Goal: Task Accomplishment & Management: Complete application form

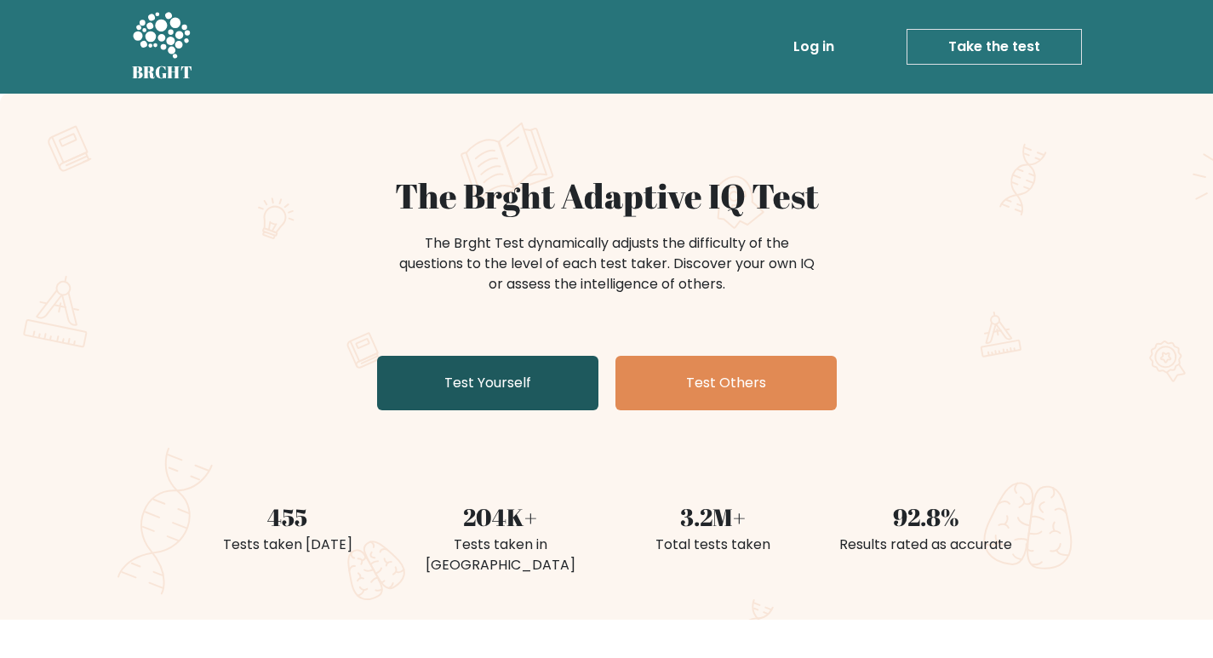
click at [512, 363] on link "Test Yourself" at bounding box center [487, 383] width 221 height 54
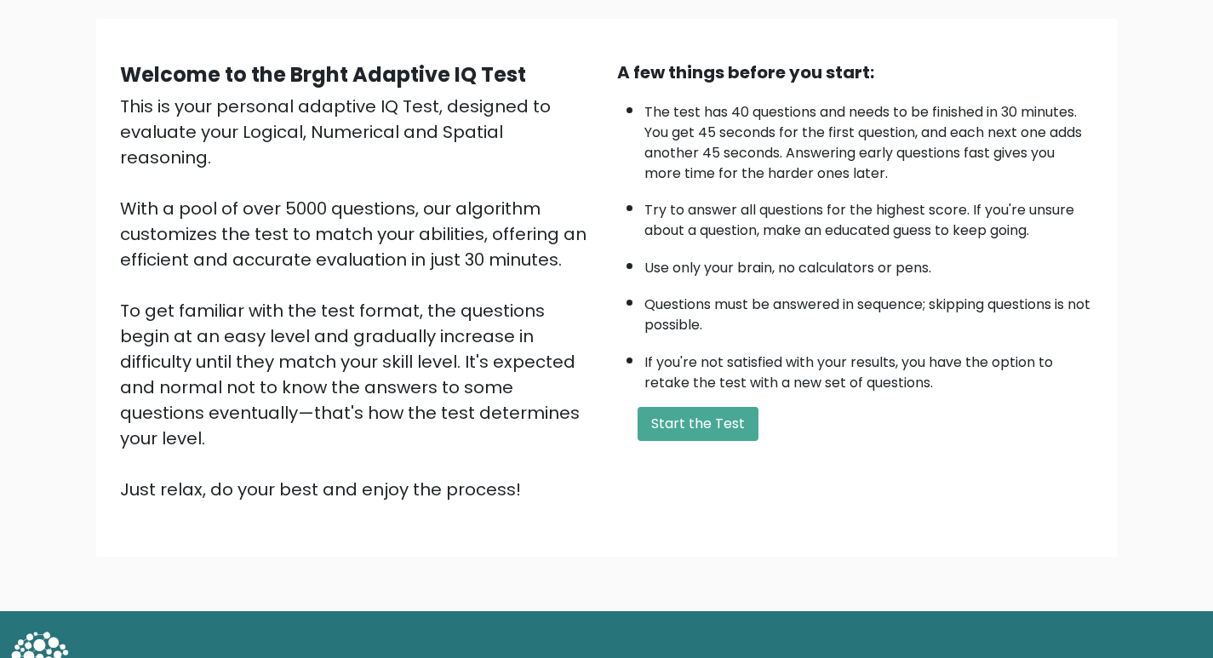
scroll to position [122, 0]
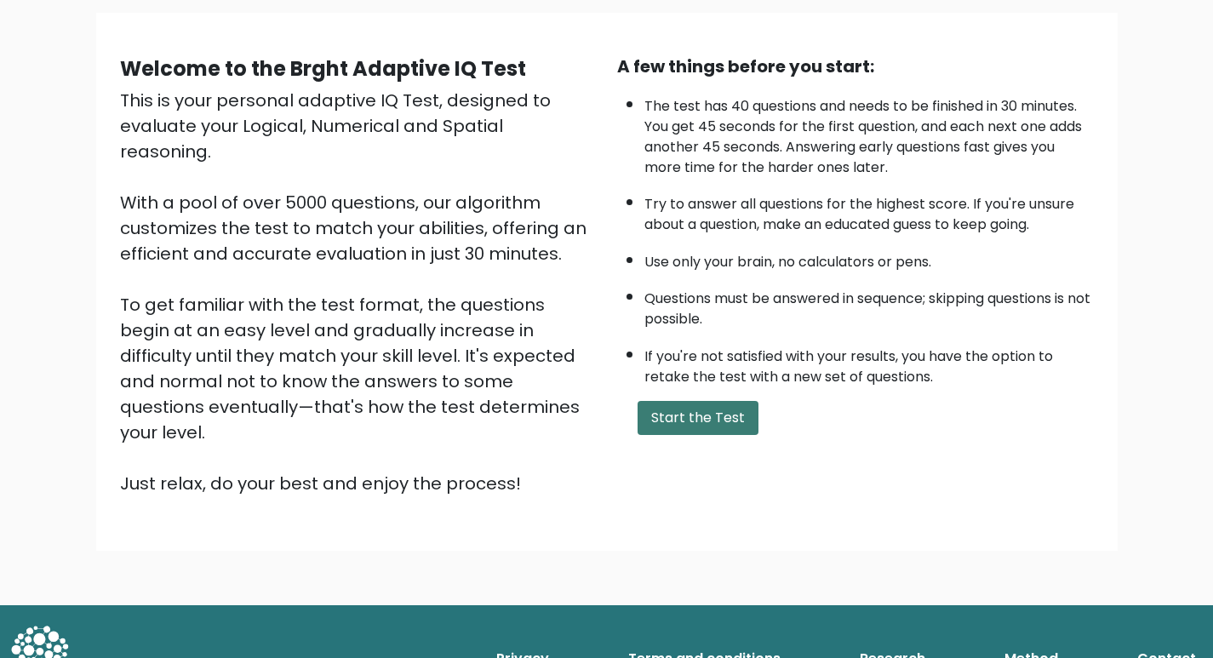
click at [707, 421] on button "Start the Test" at bounding box center [697, 418] width 121 height 34
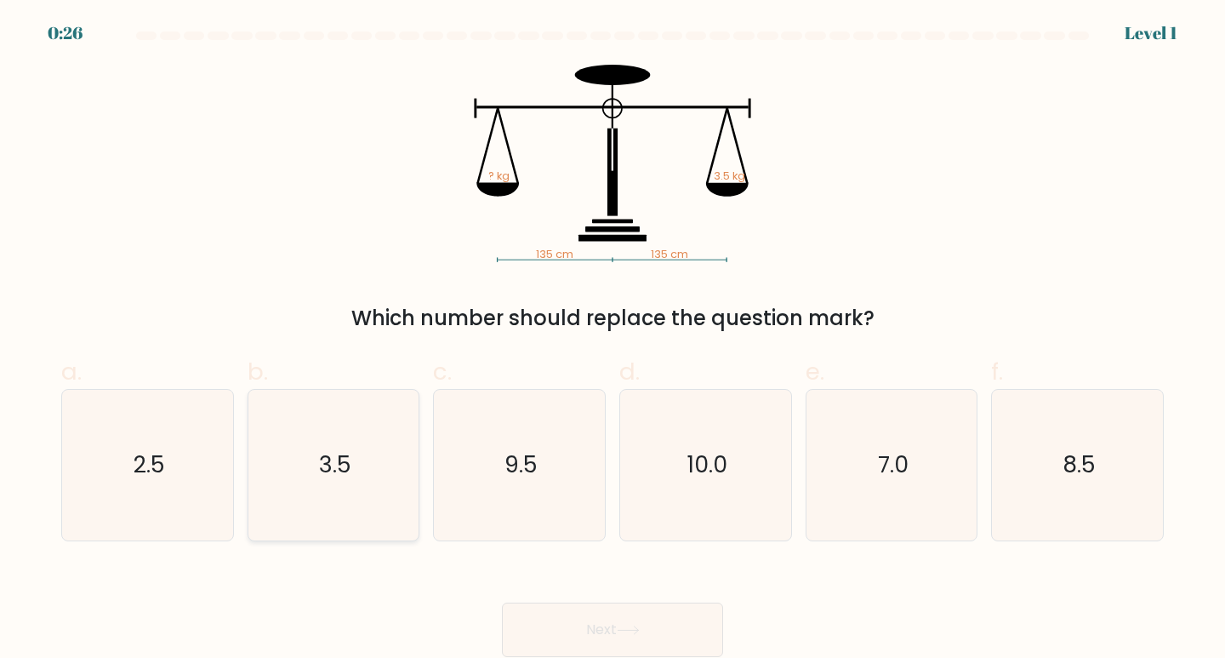
click at [348, 485] on icon "3.5" at bounding box center [334, 465] width 151 height 151
click at [613, 340] on input "b. 3.5" at bounding box center [613, 334] width 1 height 11
radio input "true"
click at [602, 617] on button "Next" at bounding box center [612, 629] width 221 height 54
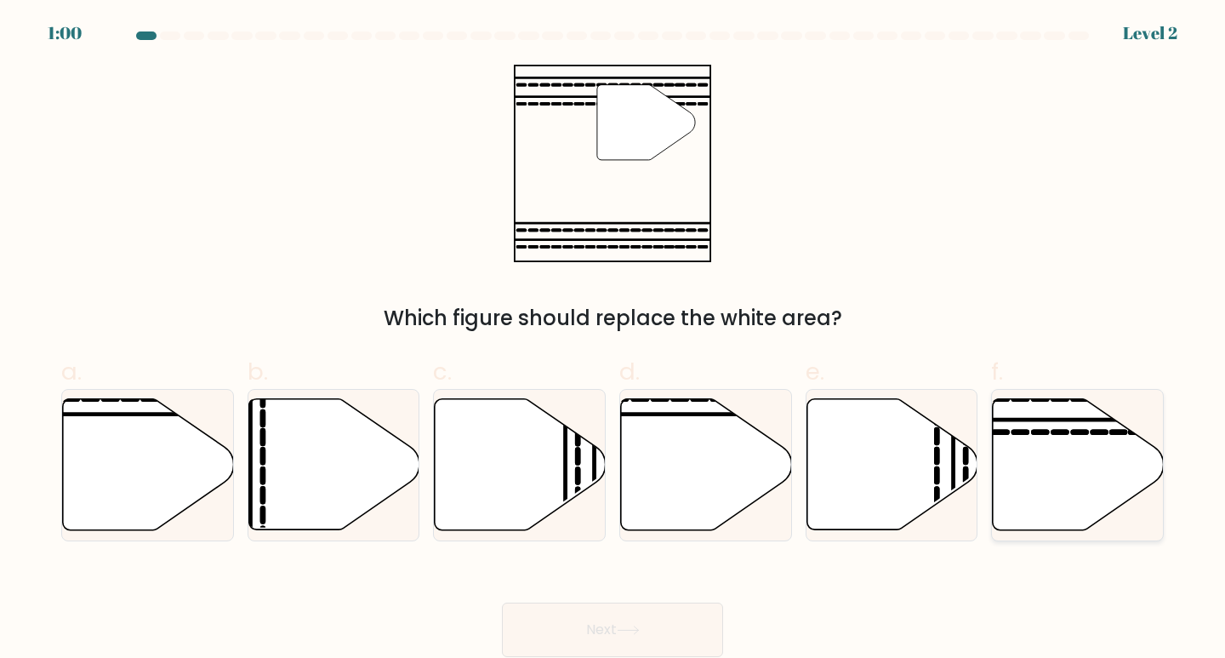
click at [1044, 429] on icon at bounding box center [1078, 464] width 171 height 131
click at [614, 340] on input "f." at bounding box center [613, 334] width 1 height 11
radio input "true"
click at [640, 637] on button "Next" at bounding box center [612, 629] width 221 height 54
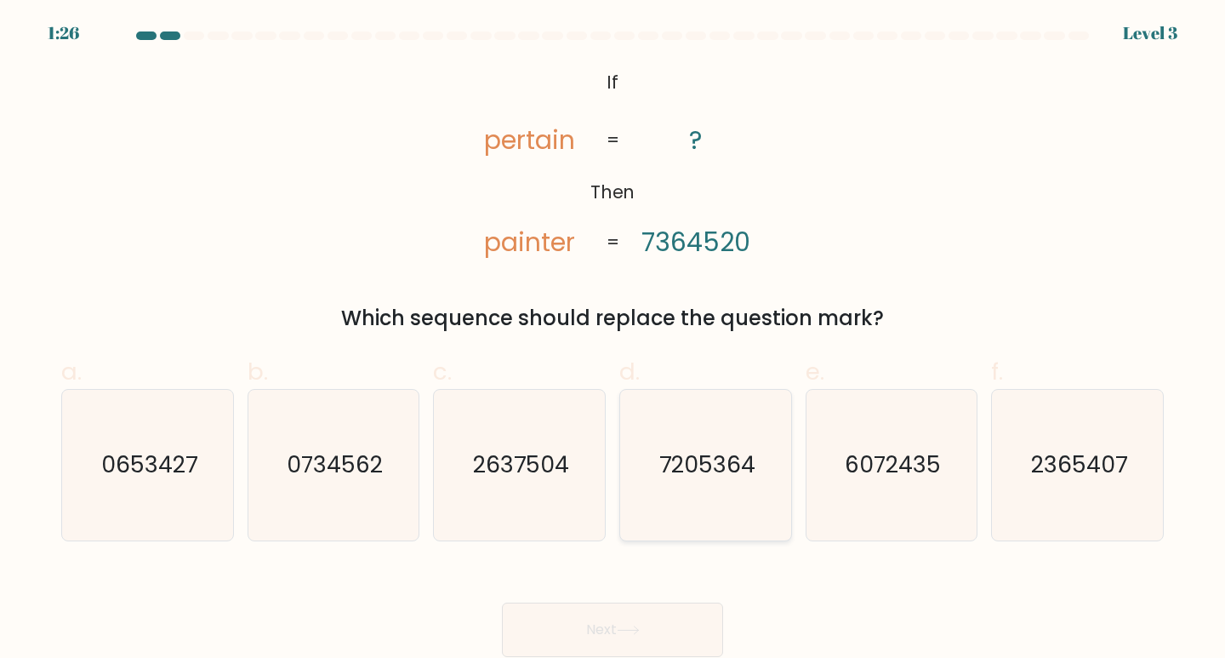
click at [696, 465] on text "7205364" at bounding box center [707, 463] width 96 height 31
click at [614, 340] on input "d. 7205364" at bounding box center [613, 334] width 1 height 11
radio input "true"
click at [636, 615] on button "Next" at bounding box center [612, 629] width 221 height 54
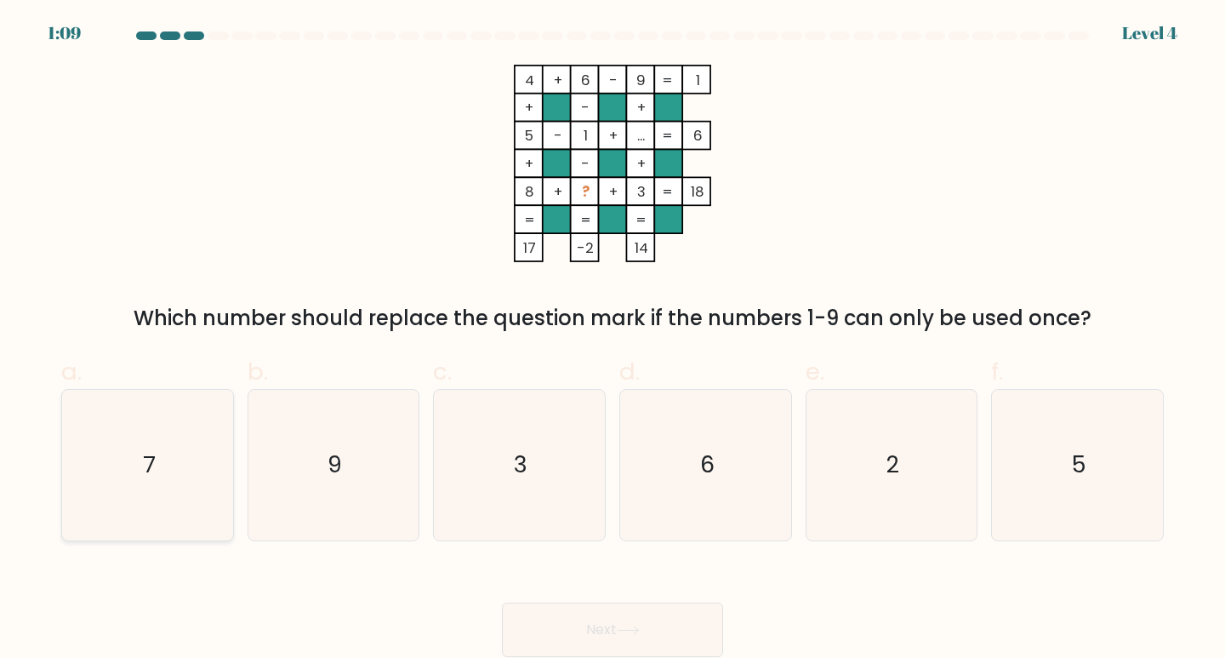
click at [197, 473] on icon "7" at bounding box center [147, 465] width 151 height 151
click at [613, 340] on input "a. 7" at bounding box center [613, 334] width 1 height 11
radio input "true"
click at [564, 615] on button "Next" at bounding box center [612, 629] width 221 height 54
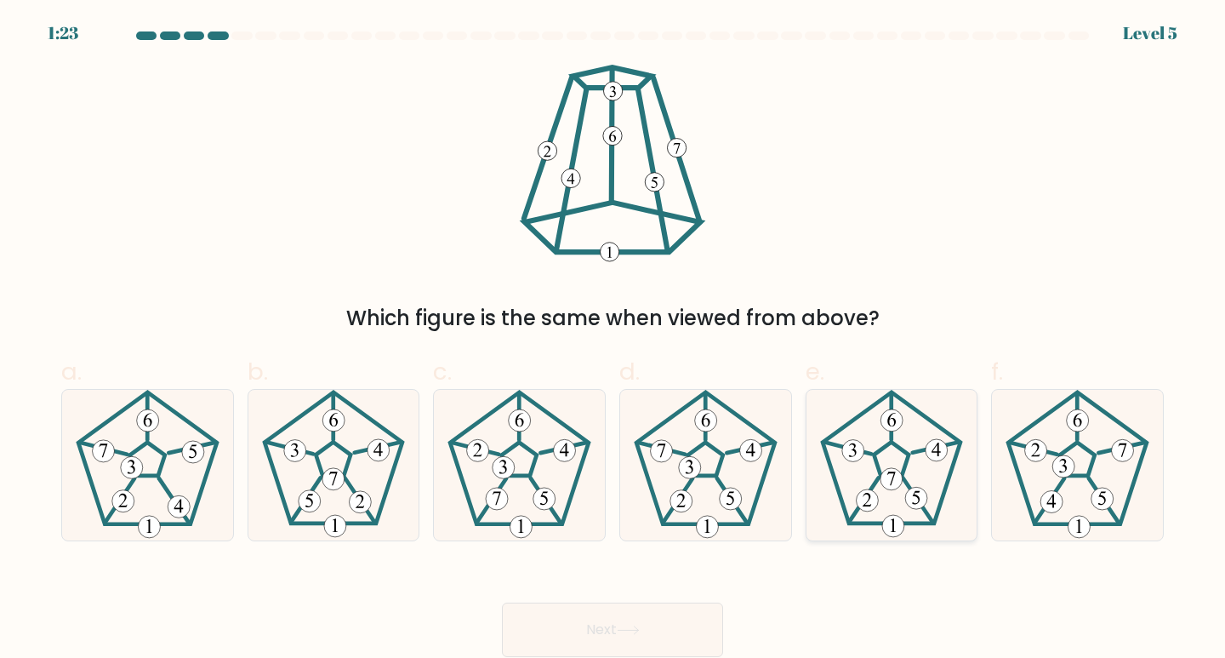
click at [905, 522] on icon at bounding box center [892, 465] width 151 height 151
click at [614, 340] on input "e." at bounding box center [613, 334] width 1 height 11
radio input "true"
click at [1091, 494] on icon at bounding box center [1077, 465] width 151 height 151
click at [614, 340] on input "f." at bounding box center [613, 334] width 1 height 11
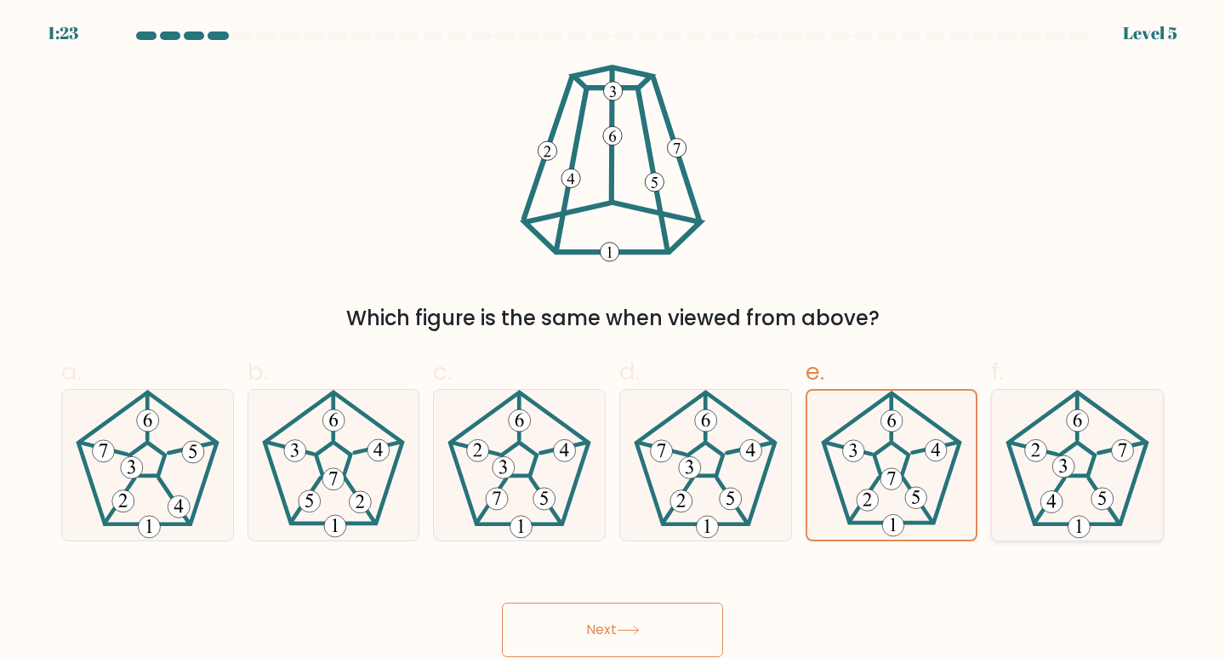
radio input "true"
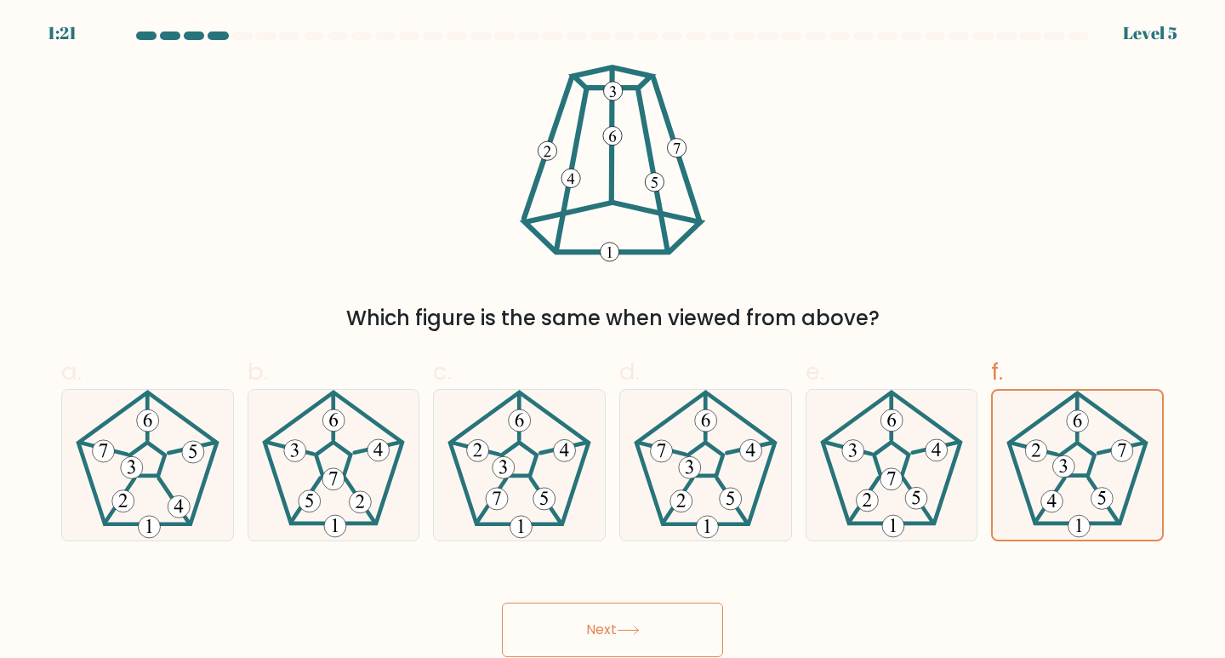
click at [598, 628] on button "Next" at bounding box center [612, 629] width 221 height 54
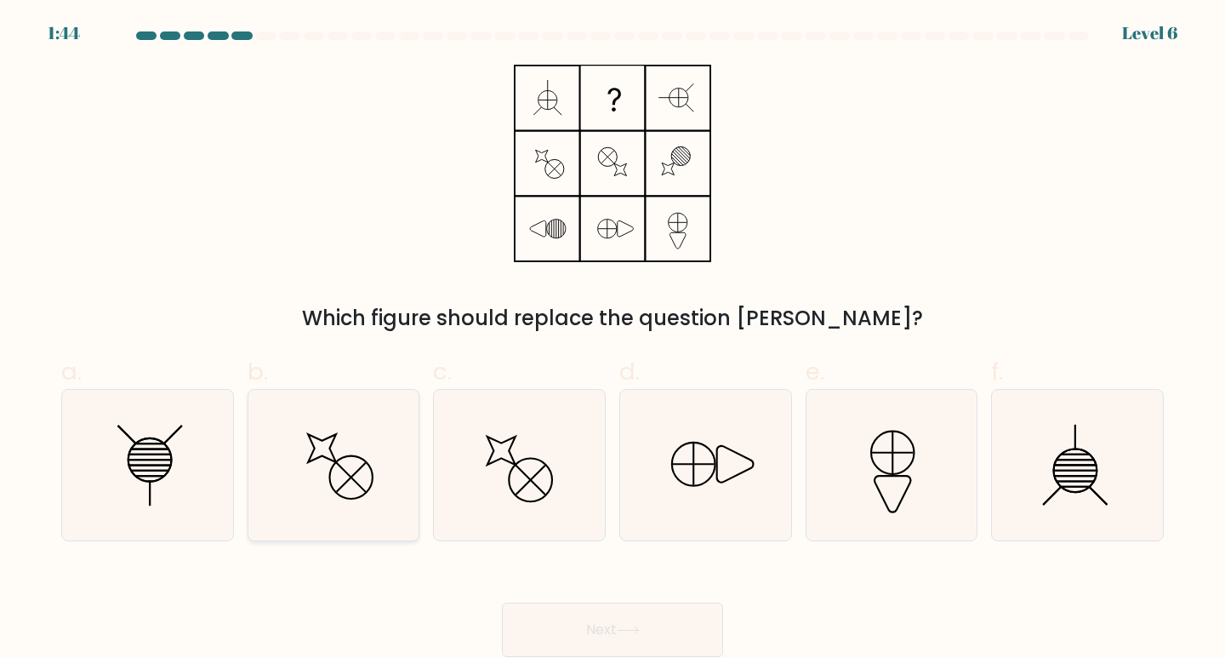
click at [264, 433] on icon at bounding box center [334, 465] width 151 height 151
click at [613, 340] on input "b." at bounding box center [613, 334] width 1 height 11
radio input "true"
click at [178, 454] on icon at bounding box center [147, 465] width 151 height 151
click at [613, 340] on input "a." at bounding box center [613, 334] width 1 height 11
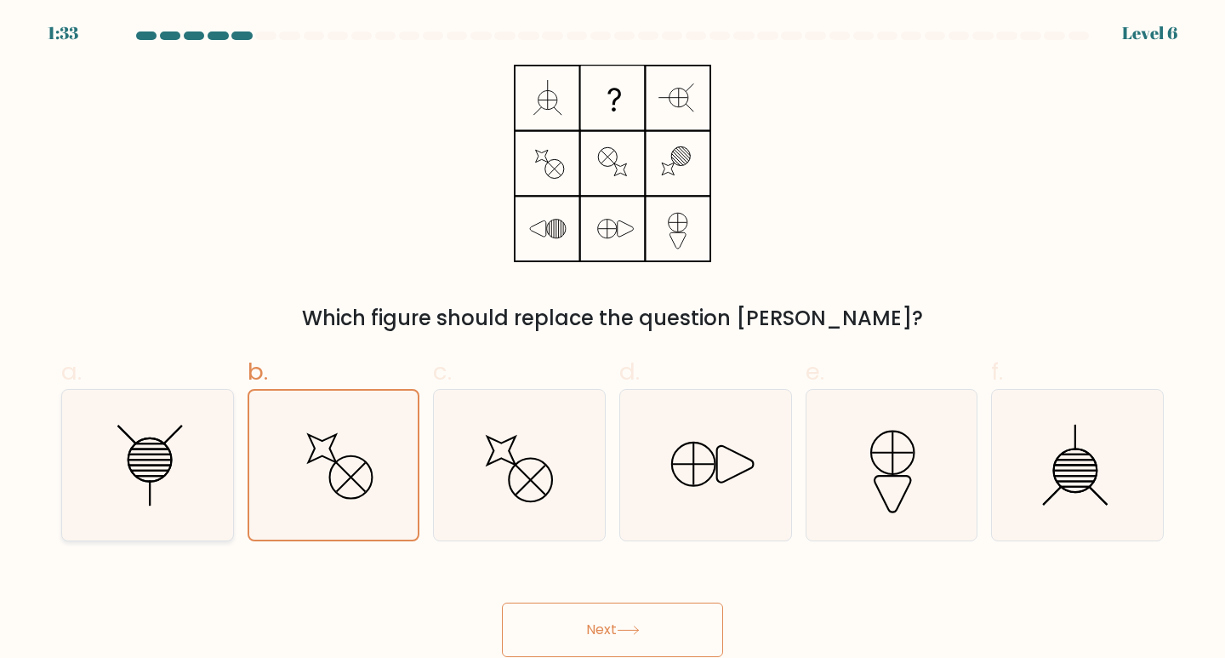
radio input "true"
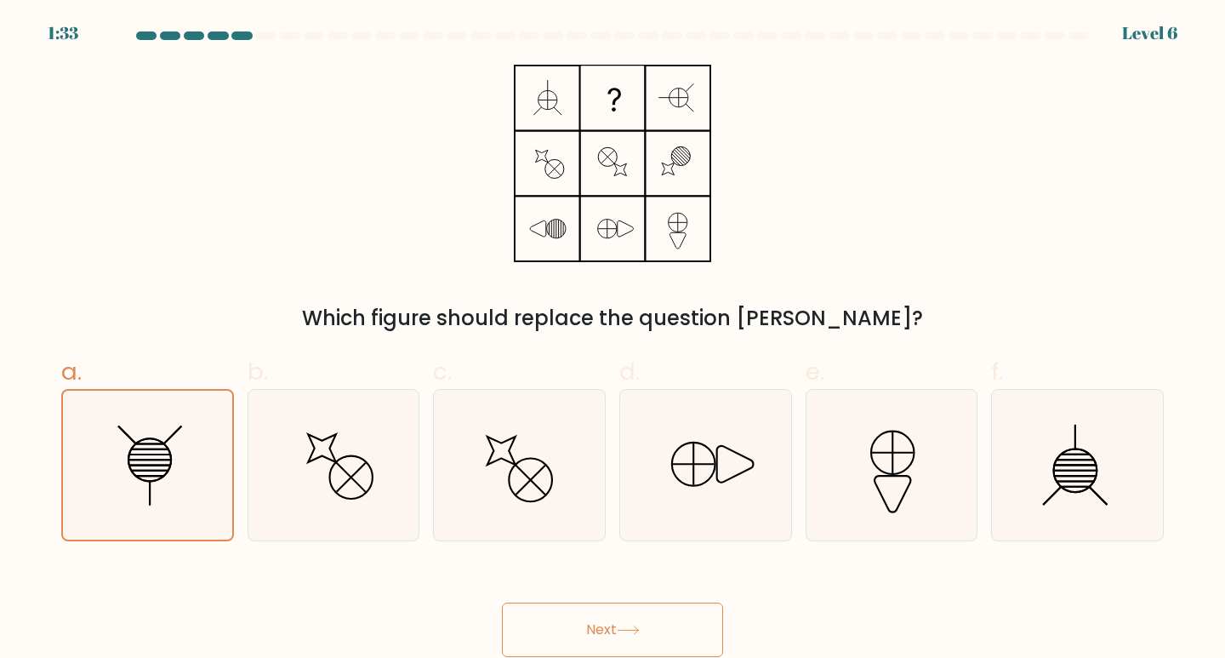
click at [611, 619] on button "Next" at bounding box center [612, 629] width 221 height 54
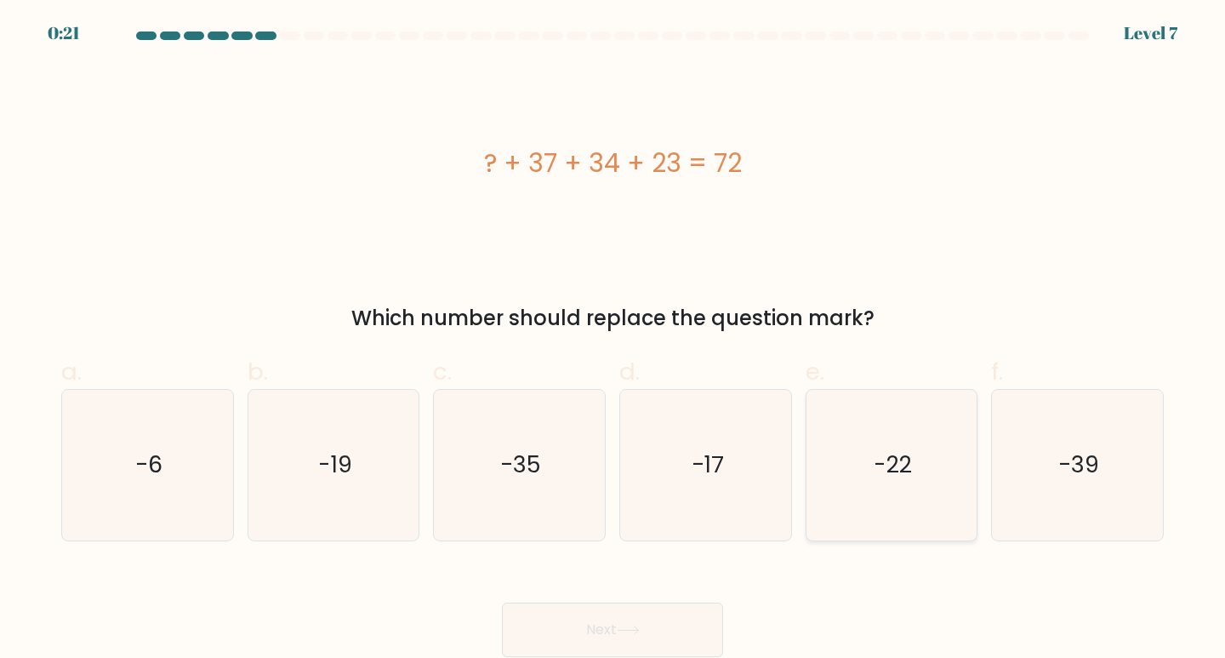
click at [897, 422] on icon "-22" at bounding box center [892, 465] width 151 height 151
click at [614, 340] on input "e. -22" at bounding box center [613, 334] width 1 height 11
radio input "true"
click at [553, 626] on button "Next" at bounding box center [612, 629] width 221 height 54
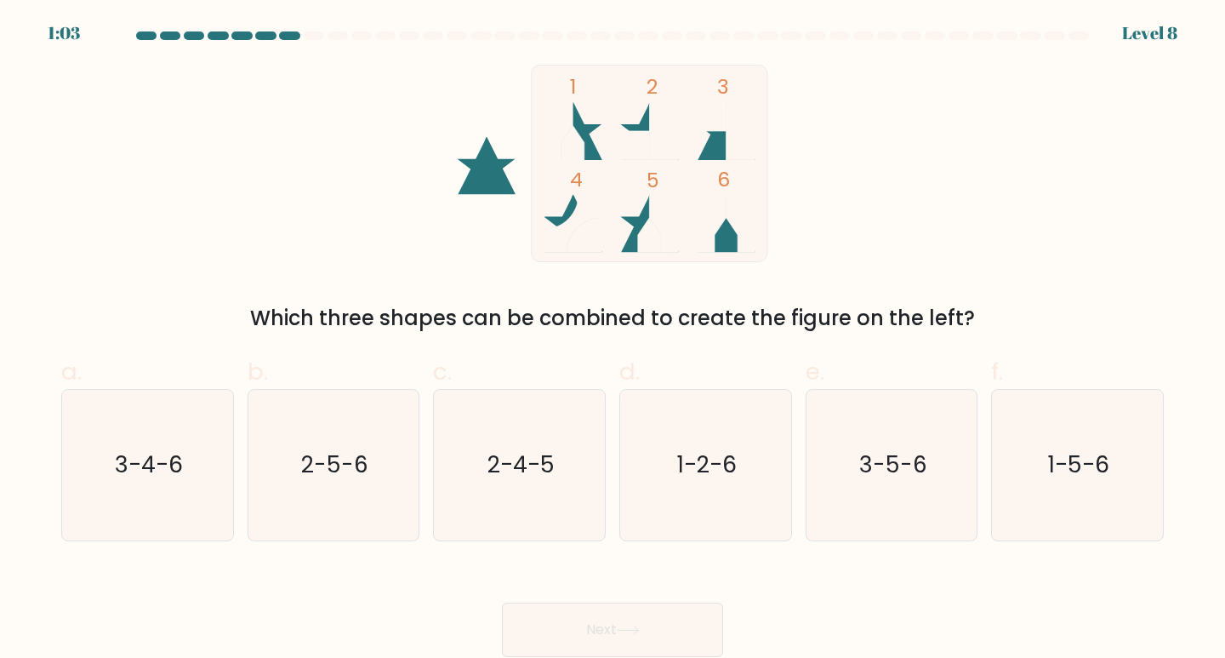
click at [559, 628] on button "Next" at bounding box center [612, 629] width 221 height 54
click at [1023, 471] on icon "1-5-6" at bounding box center [1077, 465] width 151 height 151
click at [614, 340] on input "f. 1-5-6" at bounding box center [613, 334] width 1 height 11
radio input "true"
click at [627, 614] on button "Next" at bounding box center [612, 629] width 221 height 54
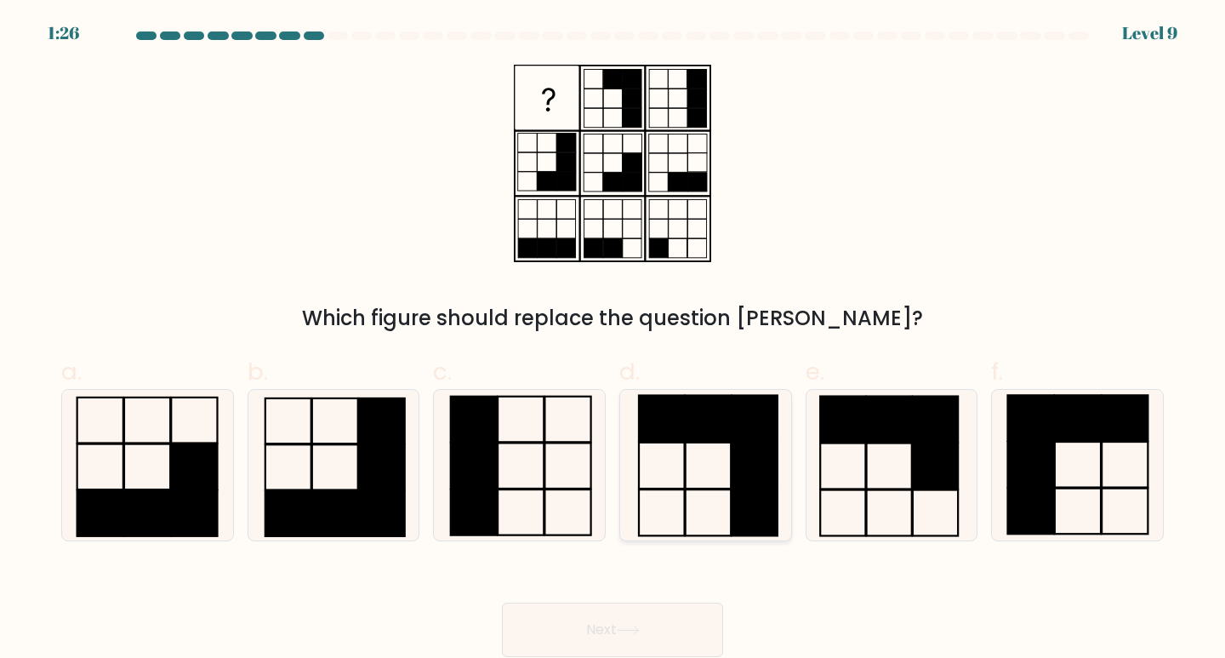
click at [684, 406] on rect at bounding box center [661, 419] width 45 height 46
click at [614, 340] on input "d." at bounding box center [613, 334] width 1 height 11
radio input "true"
click at [652, 643] on button "Next" at bounding box center [612, 629] width 221 height 54
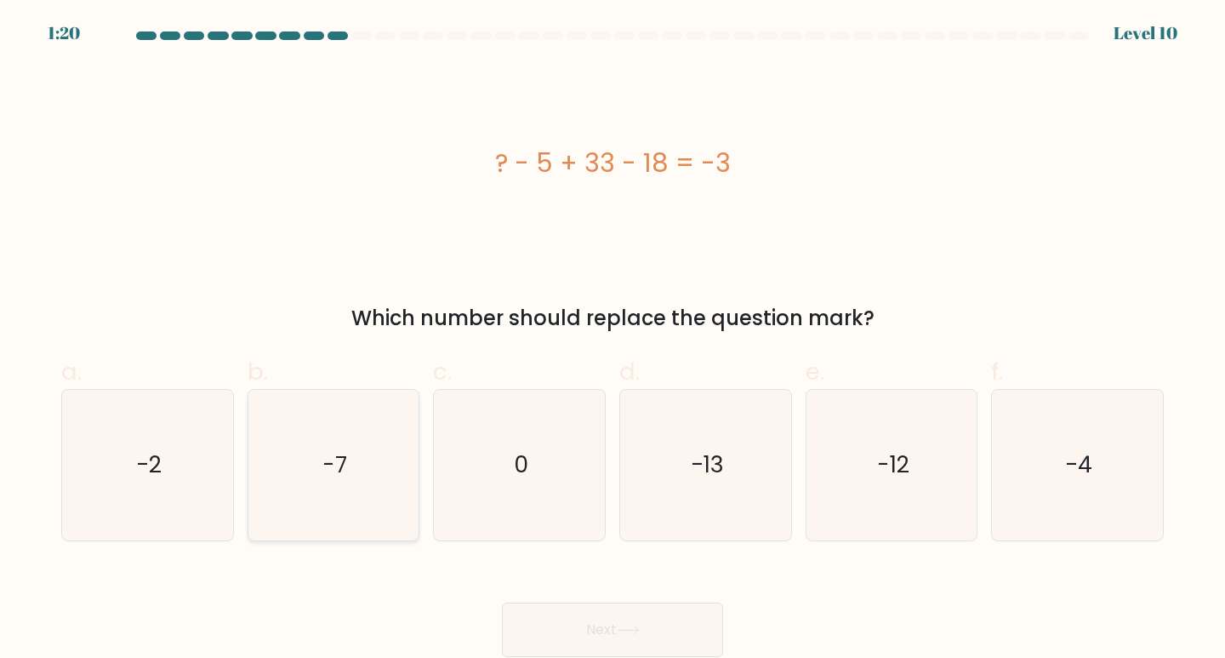
click at [347, 466] on text "-7" at bounding box center [334, 463] width 25 height 31
click at [613, 340] on input "b. -7" at bounding box center [613, 334] width 1 height 11
radio input "true"
click at [588, 622] on button "Next" at bounding box center [612, 629] width 221 height 54
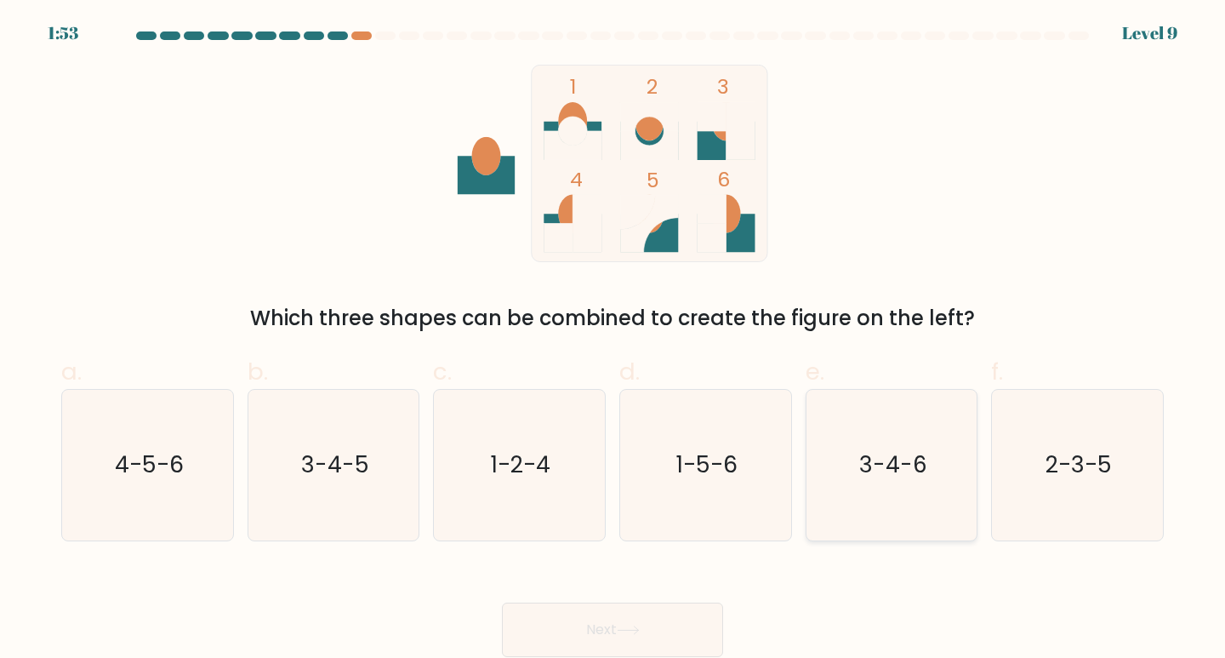
click at [925, 461] on text "3-4-6" at bounding box center [893, 463] width 68 height 31
click at [614, 340] on input "e. 3-4-6" at bounding box center [613, 334] width 1 height 11
radio input "true"
click at [619, 621] on button "Next" at bounding box center [612, 629] width 221 height 54
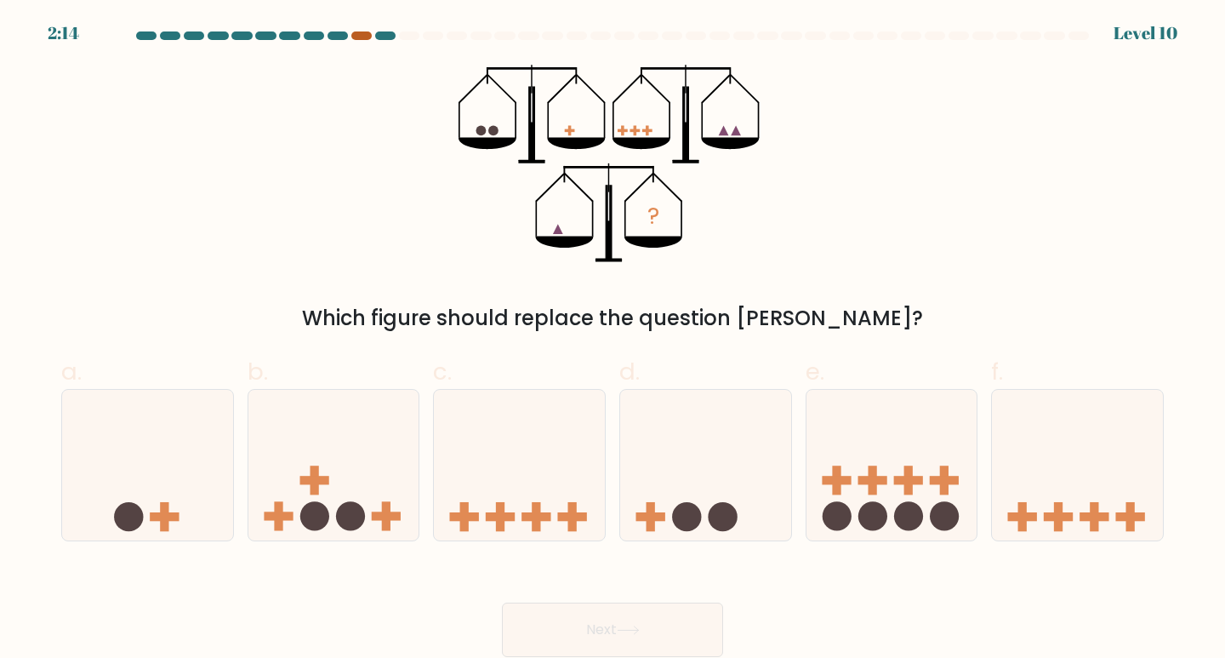
click at [367, 37] on div at bounding box center [361, 35] width 20 height 9
click at [1057, 505] on rect at bounding box center [1058, 516] width 9 height 29
click at [614, 340] on input "f." at bounding box center [613, 334] width 1 height 11
radio input "true"
click at [654, 618] on button "Next" at bounding box center [612, 629] width 221 height 54
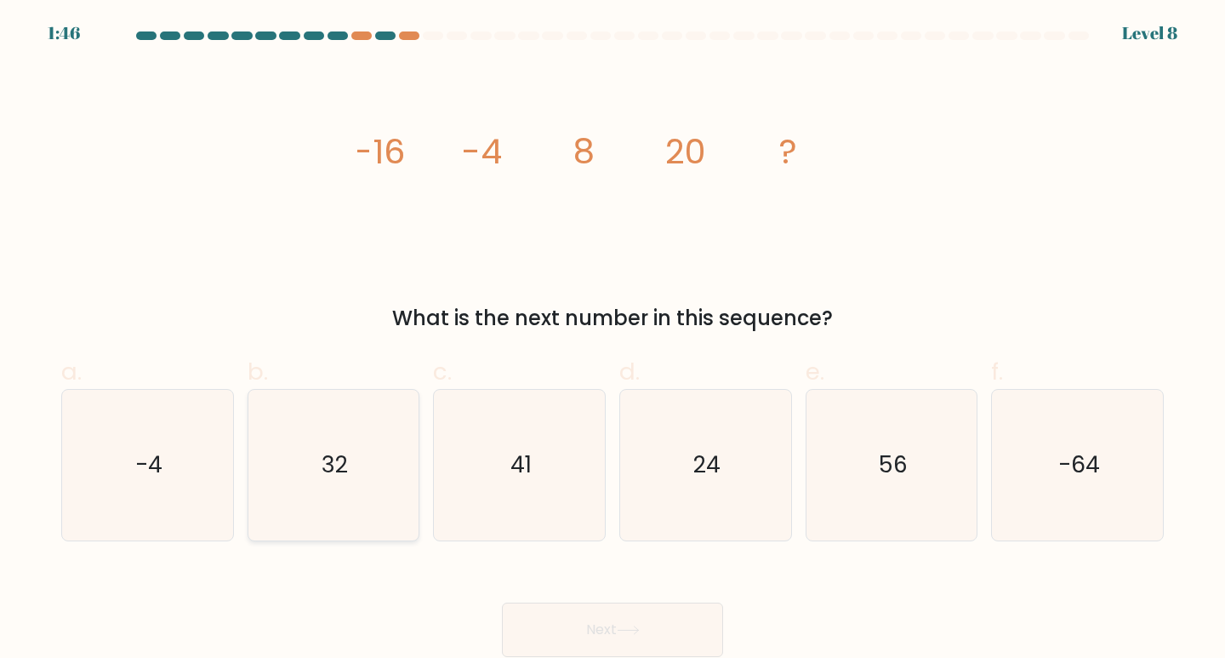
click at [330, 442] on icon "32" at bounding box center [334, 465] width 151 height 151
click at [613, 340] on input "b. 32" at bounding box center [613, 334] width 1 height 11
radio input "true"
click at [623, 623] on button "Next" at bounding box center [612, 629] width 221 height 54
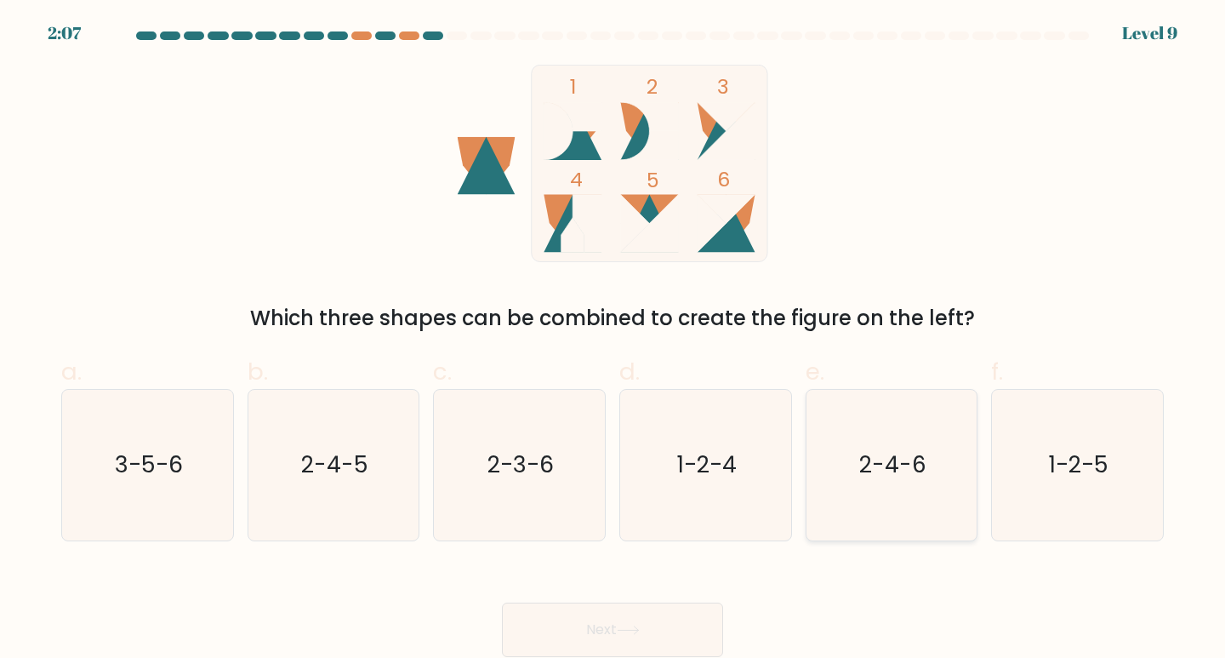
click at [953, 494] on icon "2-4-6" at bounding box center [892, 465] width 151 height 151
click at [614, 340] on input "e. 2-4-6" at bounding box center [613, 334] width 1 height 11
radio input "true"
click at [697, 502] on icon "1-2-4" at bounding box center [706, 465] width 151 height 151
click at [614, 340] on input "d. 1-2-4" at bounding box center [613, 334] width 1 height 11
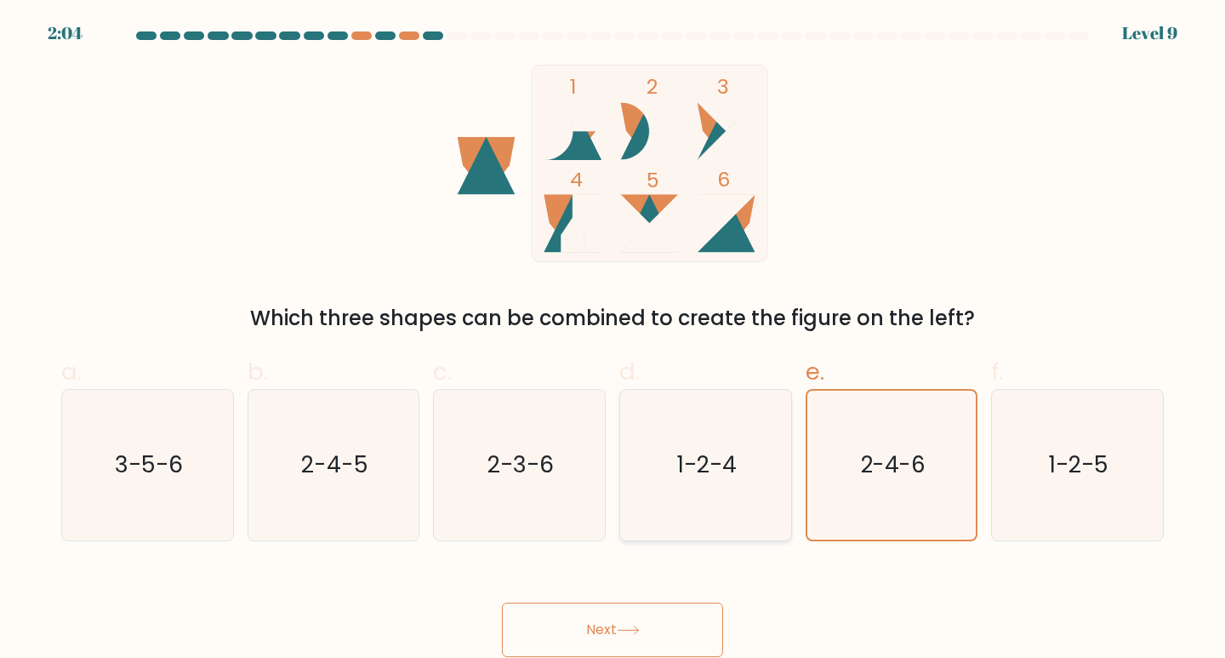
radio input "true"
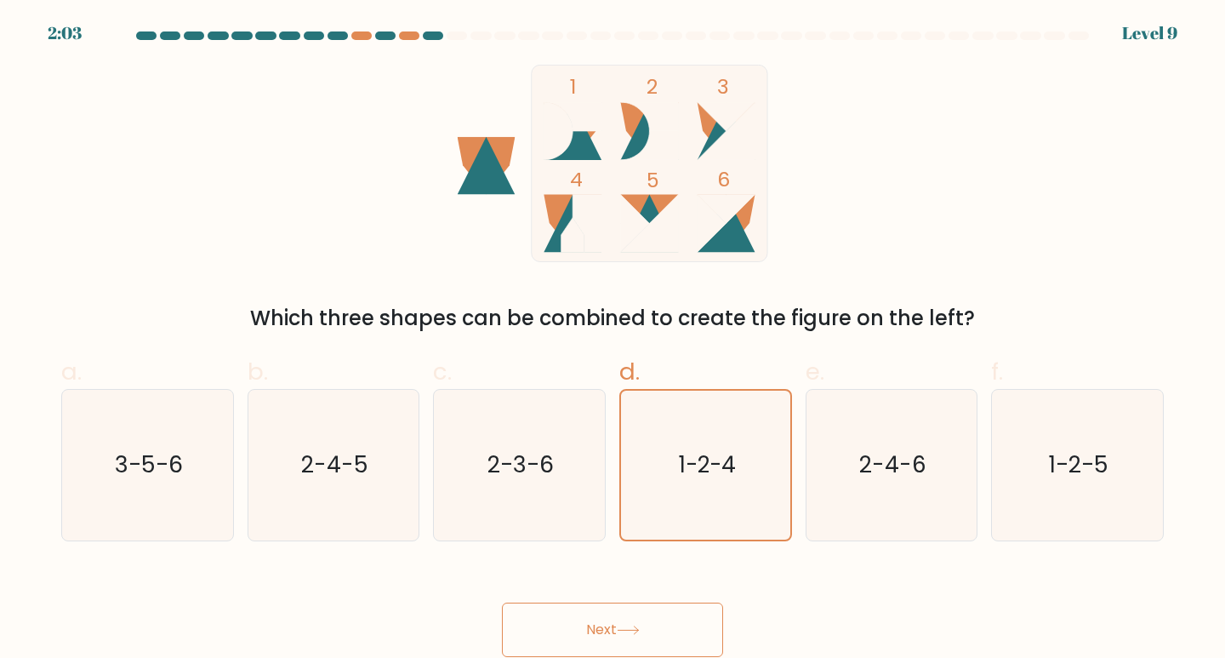
click at [573, 628] on button "Next" at bounding box center [612, 629] width 221 height 54
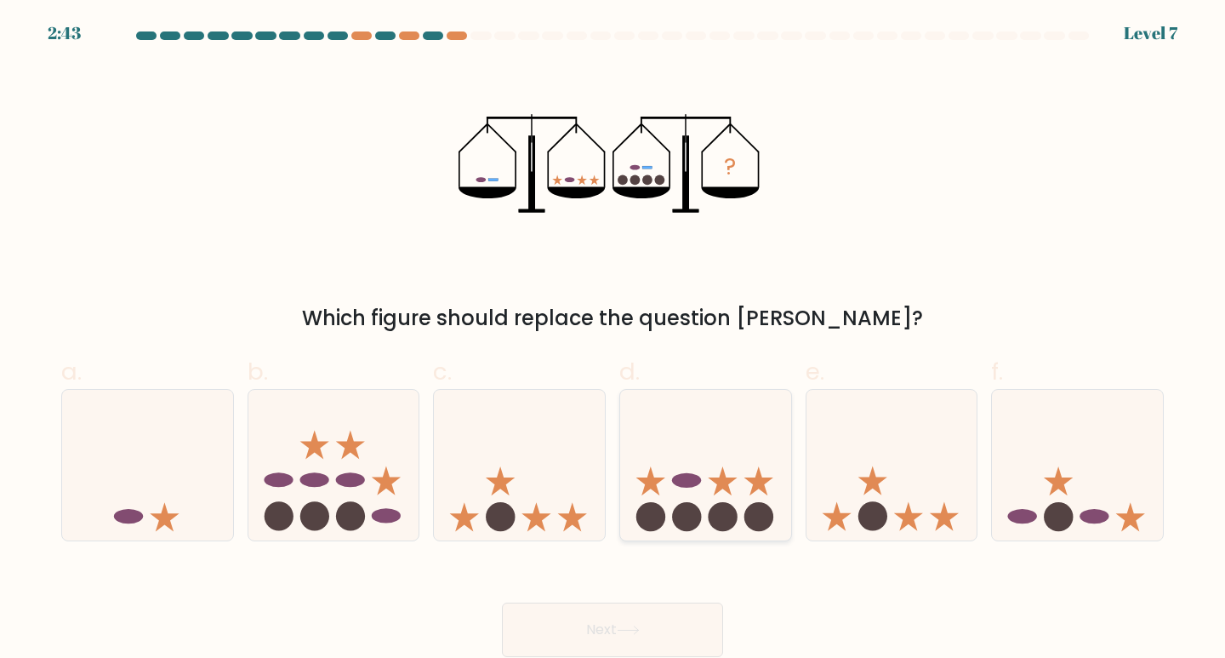
click at [739, 485] on icon at bounding box center [705, 464] width 171 height 141
click at [614, 340] on input "d." at bounding box center [613, 334] width 1 height 11
radio input "true"
click at [676, 631] on button "Next" at bounding box center [612, 629] width 221 height 54
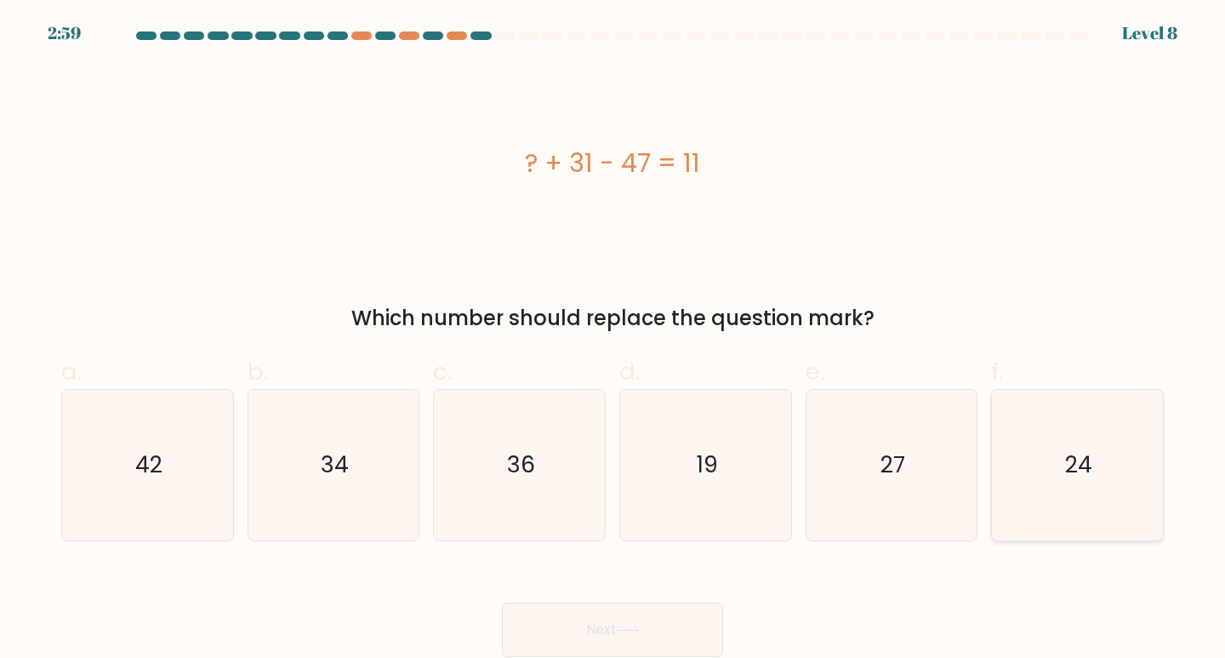
click at [1073, 493] on icon "24" at bounding box center [1077, 465] width 151 height 151
click at [614, 340] on input "f. 24" at bounding box center [613, 334] width 1 height 11
radio input "true"
click at [612, 642] on button "Next" at bounding box center [612, 629] width 221 height 54
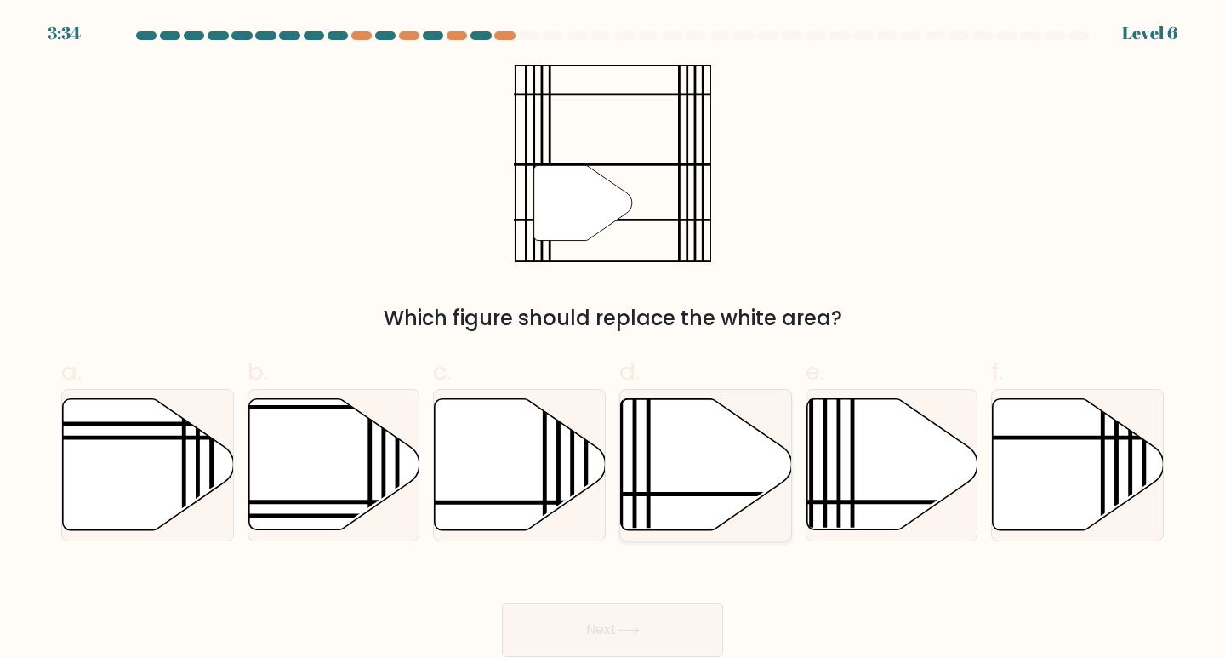
click at [644, 494] on icon at bounding box center [758, 494] width 345 height 0
click at [614, 340] on input "d." at bounding box center [613, 334] width 1 height 11
radio input "true"
click at [655, 601] on div "Next" at bounding box center [612, 609] width 1123 height 95
click at [682, 620] on button "Next" at bounding box center [612, 629] width 221 height 54
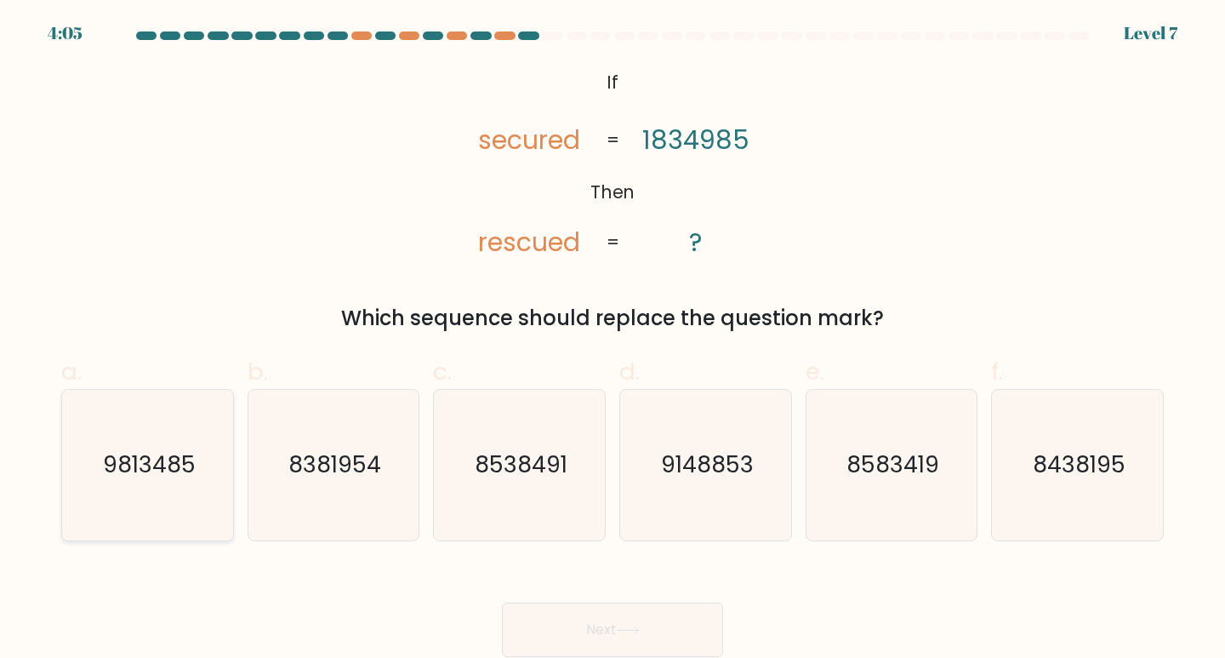
click at [194, 454] on text "9813485" at bounding box center [149, 463] width 93 height 31
click at [613, 340] on input "a. 9813485" at bounding box center [613, 334] width 1 height 11
radio input "true"
click at [537, 610] on button "Next" at bounding box center [612, 629] width 221 height 54
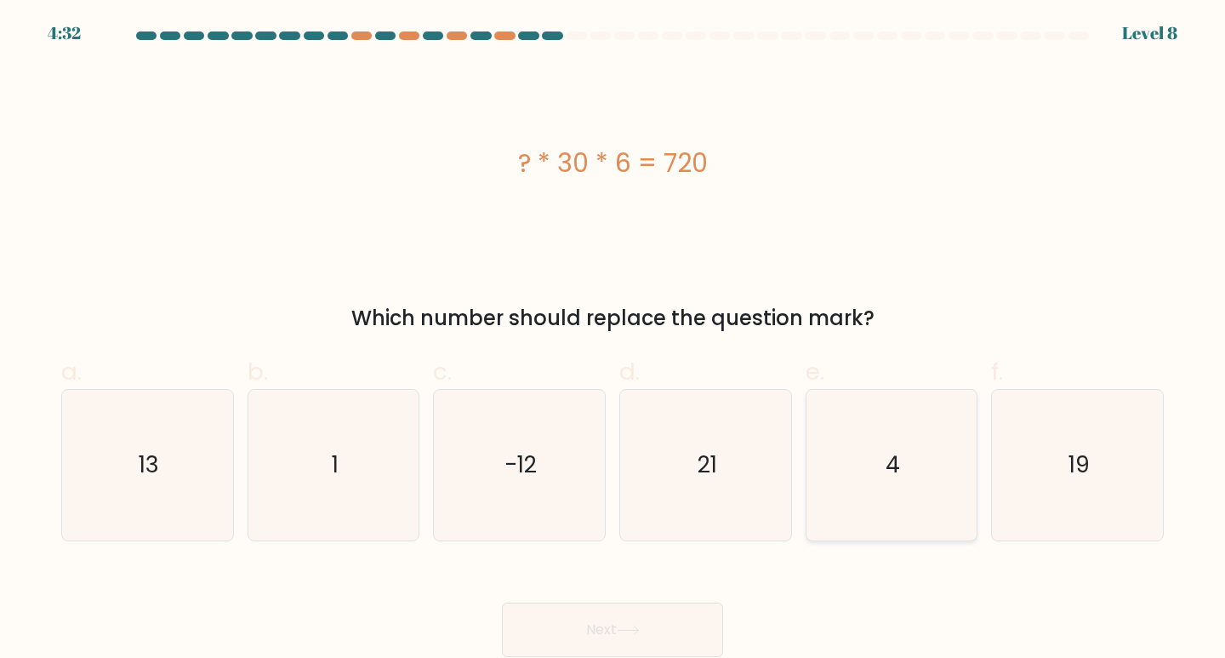
click at [873, 450] on icon "4" at bounding box center [892, 465] width 151 height 151
click at [614, 340] on input "e. 4" at bounding box center [613, 334] width 1 height 11
radio input "true"
click at [662, 621] on button "Next" at bounding box center [612, 629] width 221 height 54
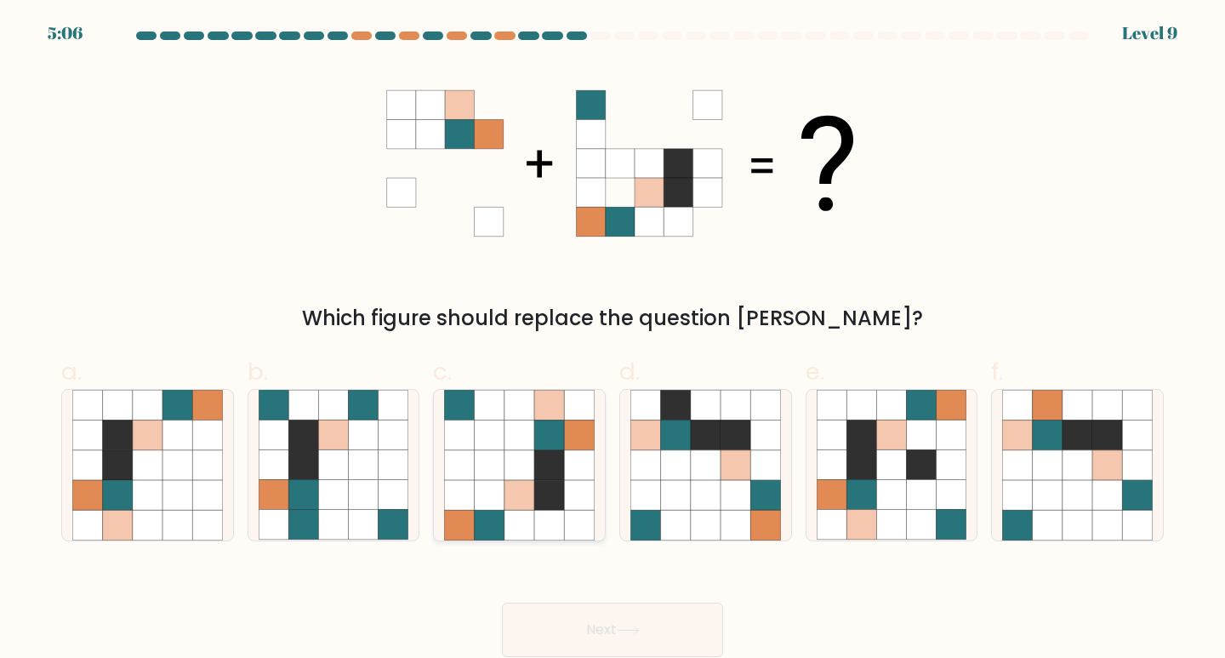
click at [497, 414] on icon at bounding box center [490, 406] width 30 height 30
click at [613, 340] on input "c." at bounding box center [613, 334] width 1 height 11
radio input "true"
click at [534, 625] on button "Next" at bounding box center [612, 629] width 221 height 54
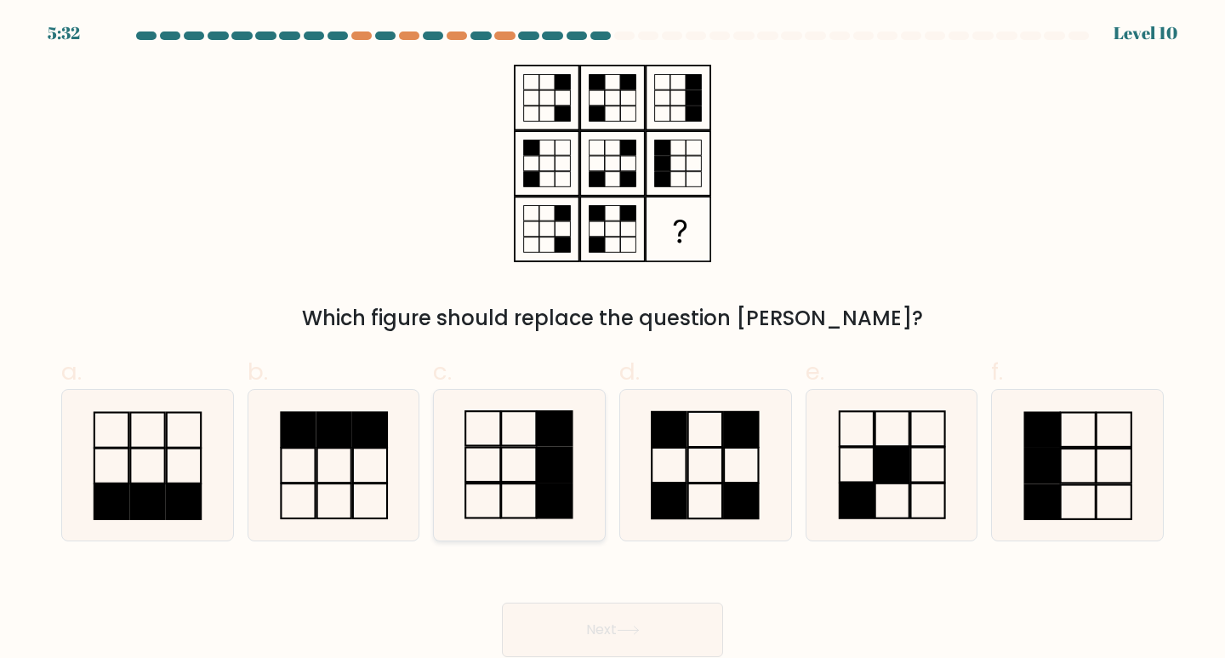
click at [551, 486] on rect at bounding box center [554, 500] width 35 height 34
click at [613, 340] on input "c." at bounding box center [613, 334] width 1 height 11
radio input "true"
click at [164, 498] on rect at bounding box center [147, 501] width 34 height 35
click at [613, 340] on input "a." at bounding box center [613, 334] width 1 height 11
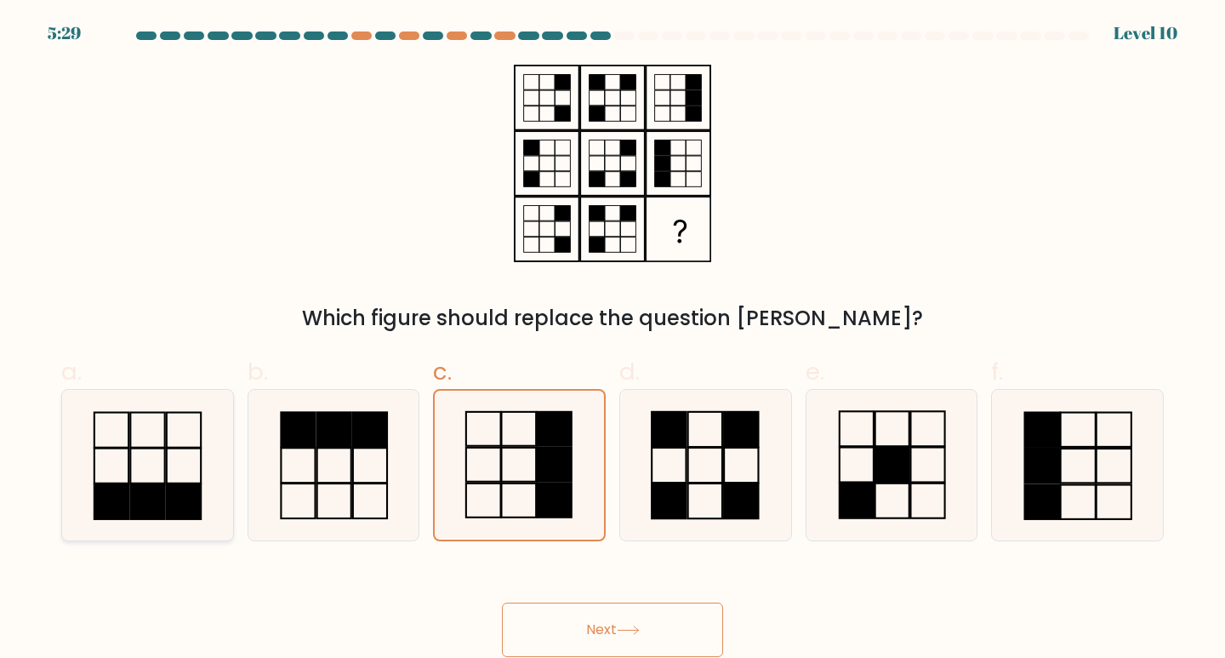
radio input "true"
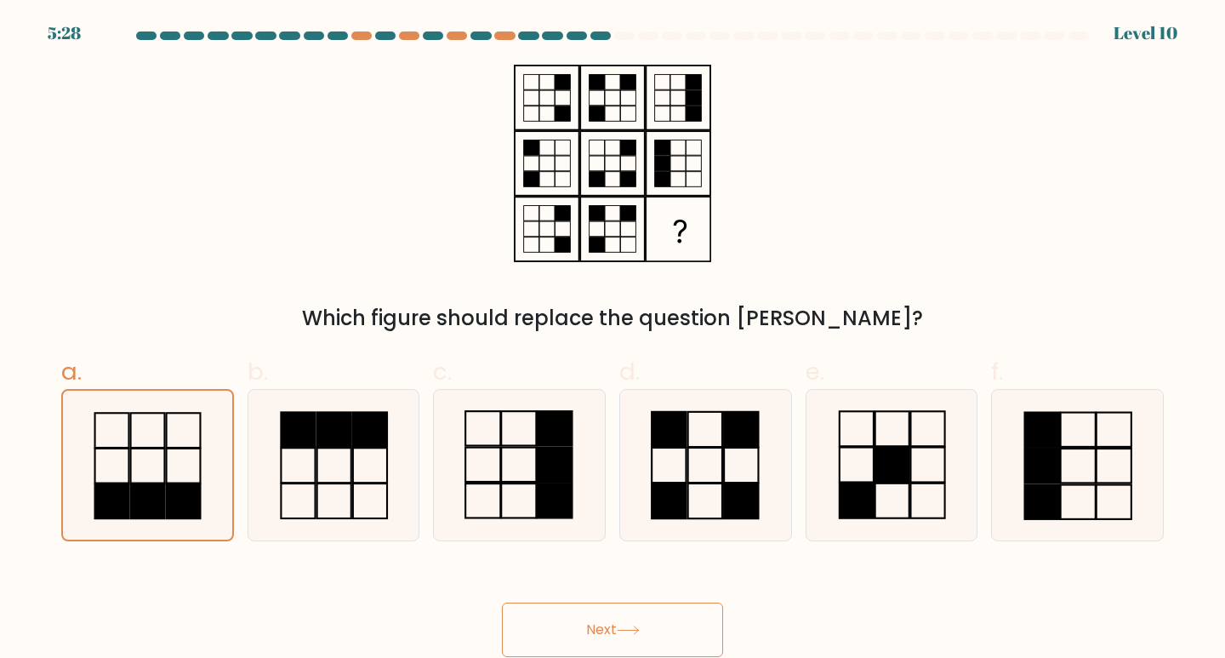
click at [594, 645] on button "Next" at bounding box center [612, 629] width 221 height 54
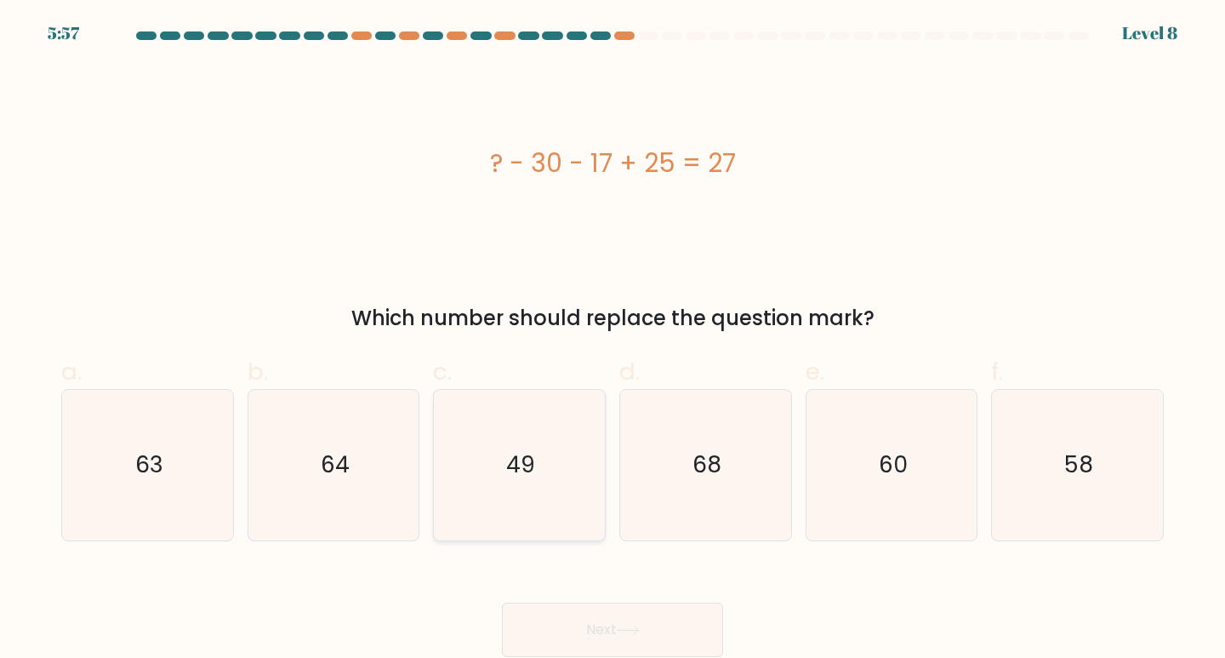
click at [468, 431] on icon "49" at bounding box center [519, 465] width 151 height 151
click at [613, 340] on input "c. 49" at bounding box center [613, 334] width 1 height 11
radio input "true"
click at [607, 629] on button "Next" at bounding box center [612, 629] width 221 height 54
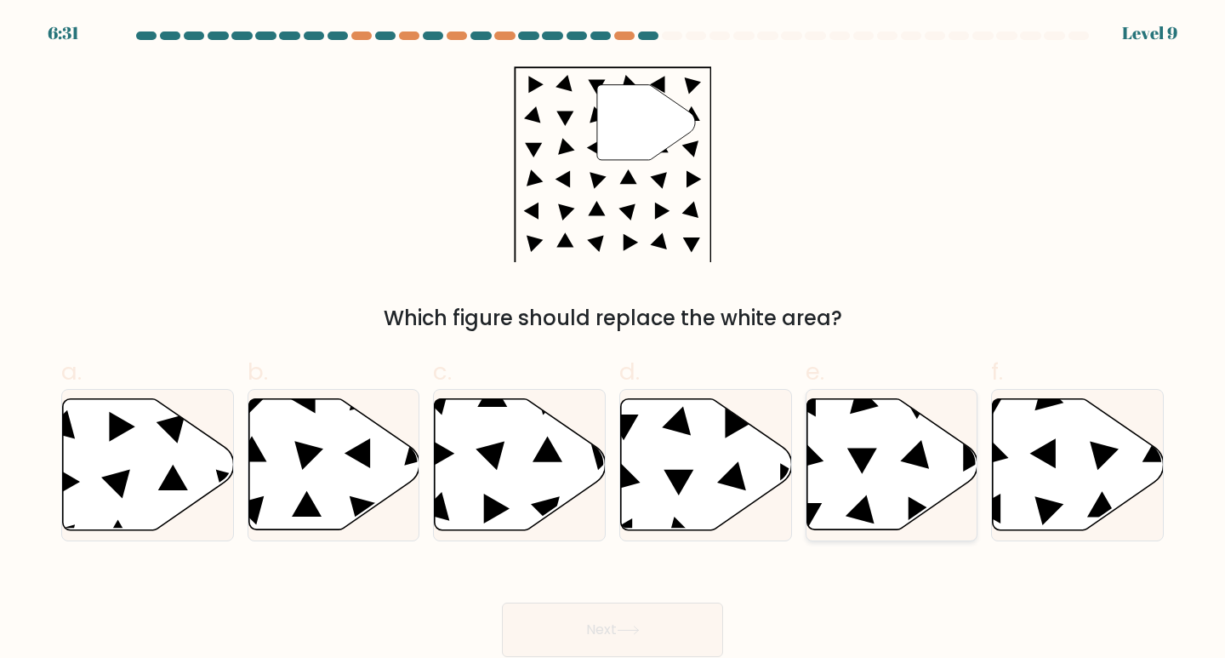
click at [857, 404] on icon at bounding box center [864, 399] width 29 height 29
click at [614, 340] on input "e." at bounding box center [613, 334] width 1 height 11
radio input "true"
click at [625, 636] on button "Next" at bounding box center [612, 629] width 221 height 54
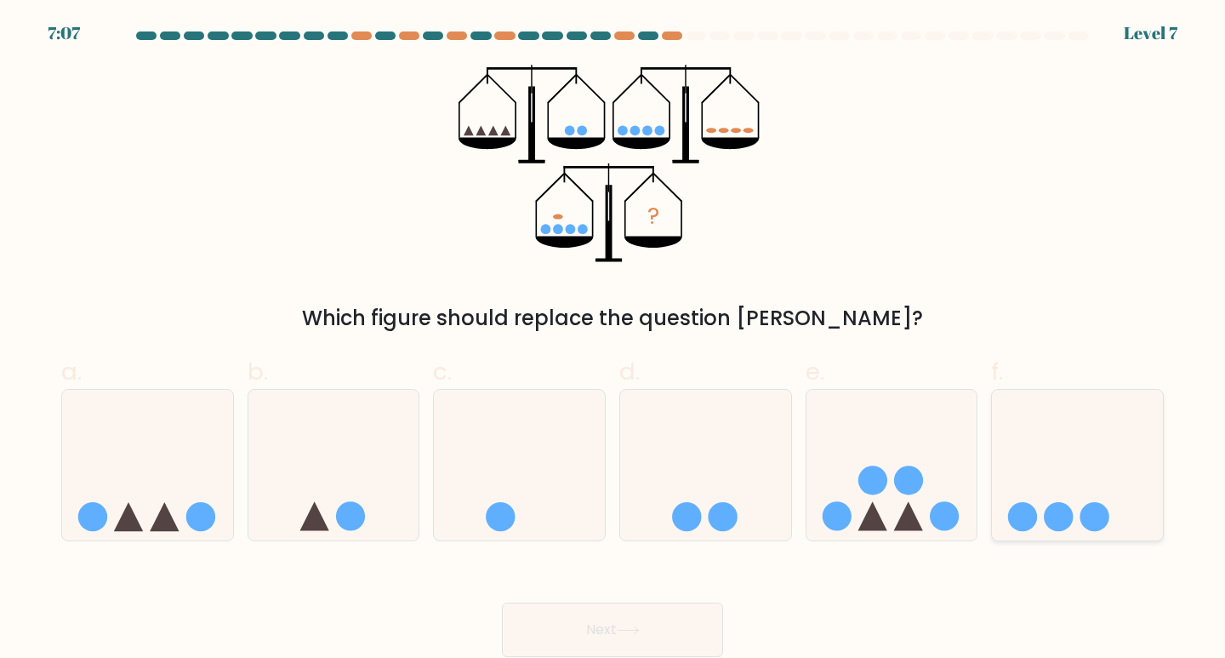
click at [1070, 517] on circle at bounding box center [1058, 516] width 29 height 29
click at [614, 340] on input "f." at bounding box center [613, 334] width 1 height 11
radio input "true"
click at [678, 627] on button "Next" at bounding box center [612, 629] width 221 height 54
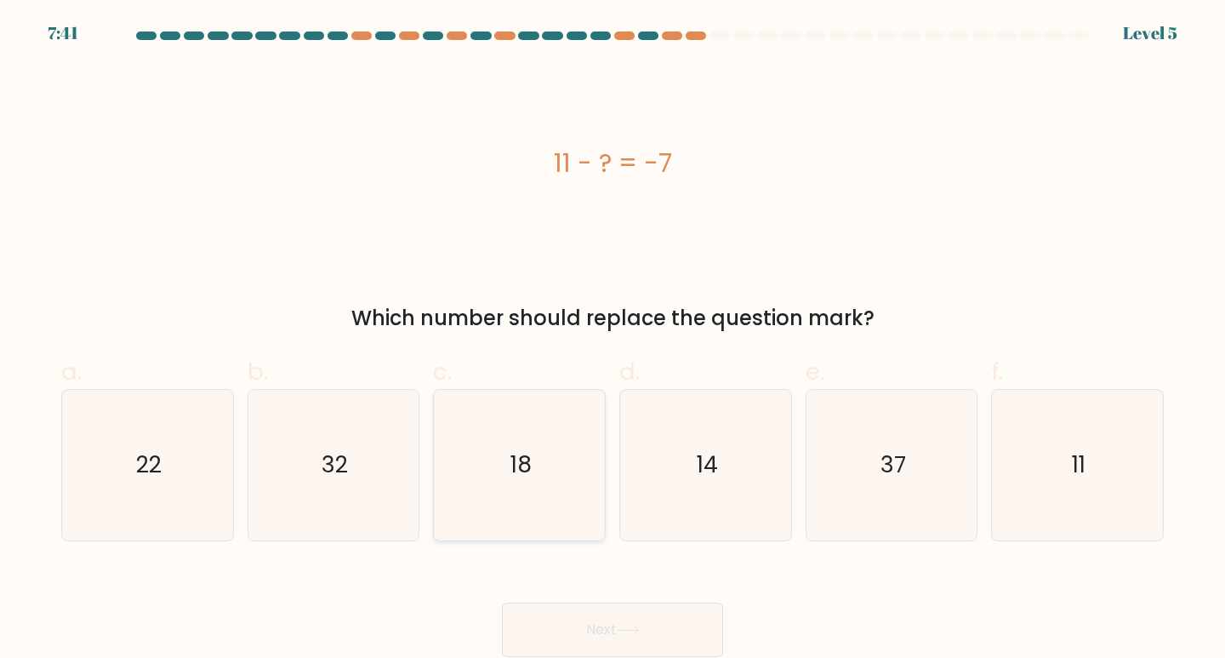
click at [522, 487] on icon "18" at bounding box center [519, 465] width 151 height 151
click at [613, 340] on input "c. 18" at bounding box center [613, 334] width 1 height 11
radio input "true"
click at [640, 605] on button "Next" at bounding box center [612, 629] width 221 height 54
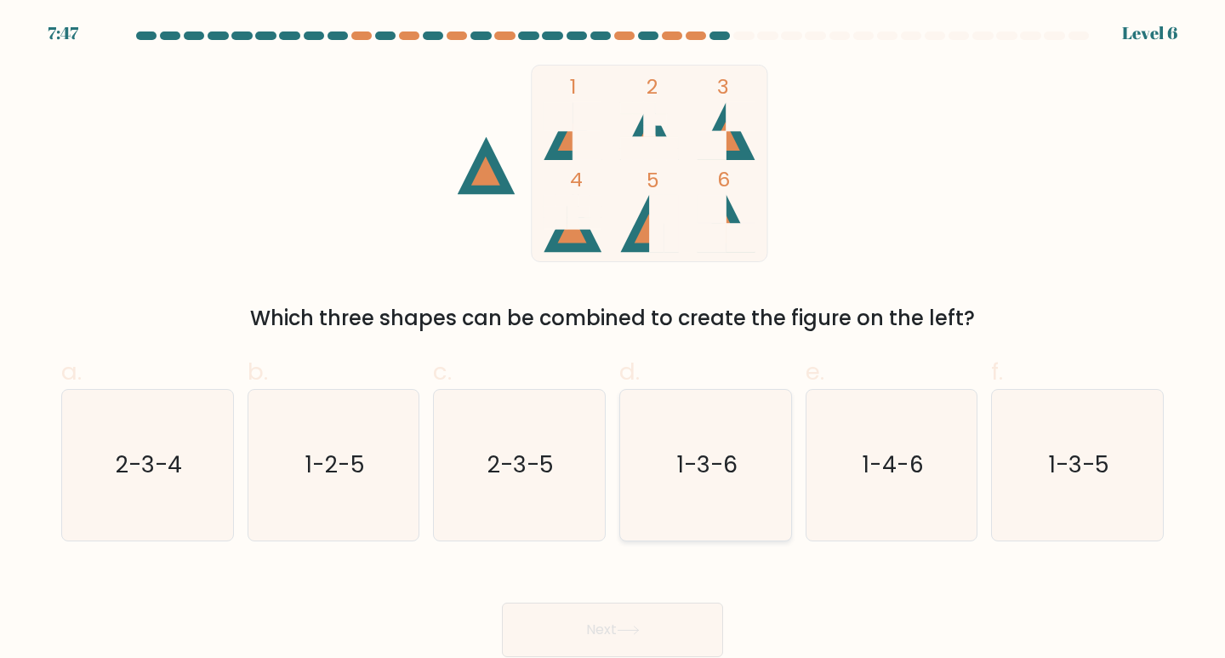
click at [756, 499] on icon "1-3-6" at bounding box center [706, 465] width 151 height 151
click at [614, 340] on input "d. 1-3-6" at bounding box center [613, 334] width 1 height 11
radio input "true"
click at [663, 610] on button "Next" at bounding box center [612, 629] width 221 height 54
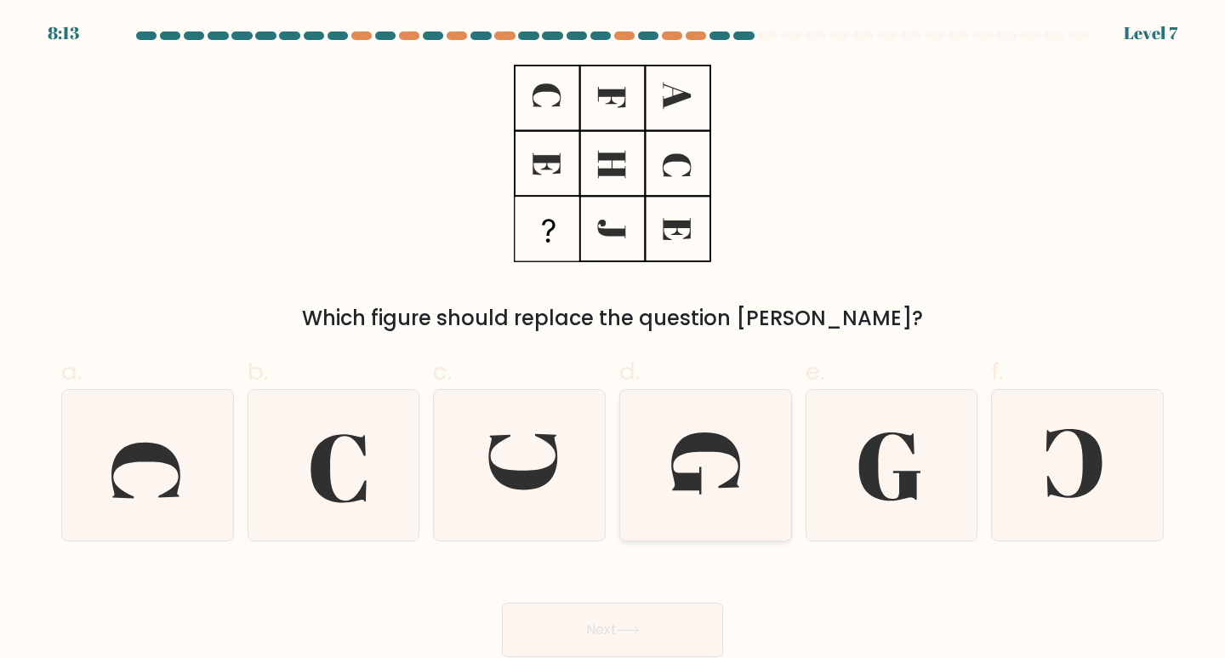
click at [733, 489] on icon at bounding box center [706, 465] width 151 height 151
click at [614, 340] on input "d." at bounding box center [613, 334] width 1 height 11
radio input "true"
click at [665, 634] on button "Next" at bounding box center [612, 629] width 221 height 54
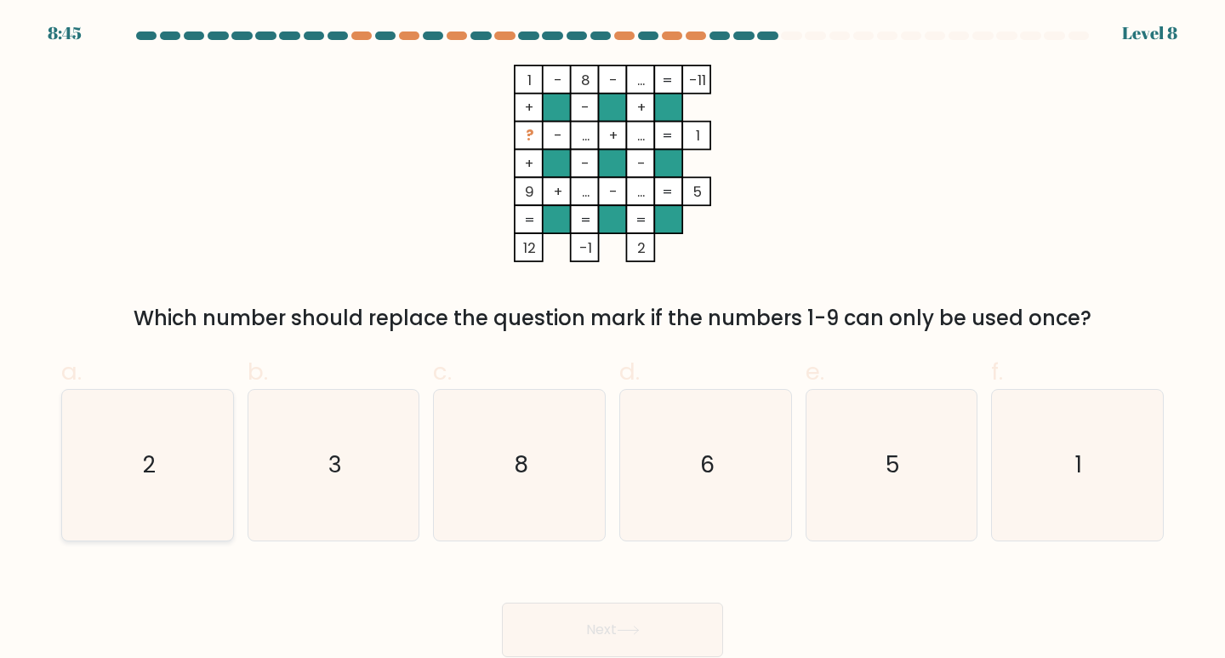
click at [190, 465] on icon "2" at bounding box center [147, 465] width 151 height 151
click at [613, 340] on input "a. 2" at bounding box center [613, 334] width 1 height 11
radio input "true"
click at [642, 646] on button "Next" at bounding box center [612, 629] width 221 height 54
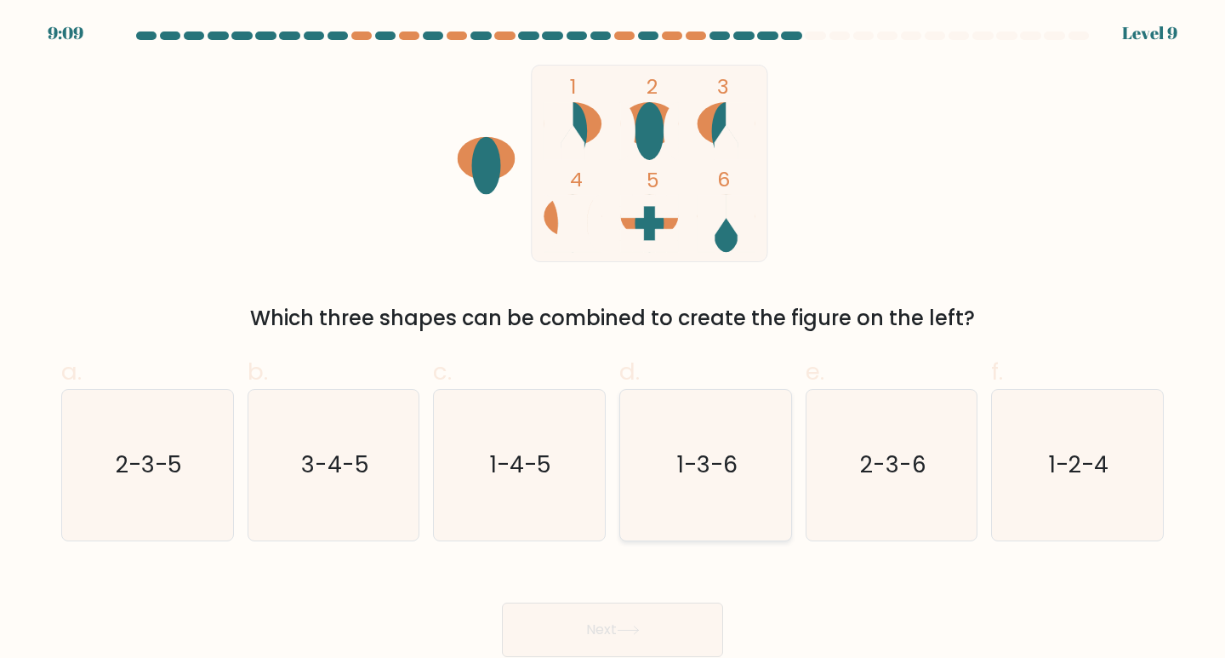
click at [728, 469] on text "1-3-6" at bounding box center [707, 463] width 60 height 31
click at [614, 340] on input "d. 1-3-6" at bounding box center [613, 334] width 1 height 11
radio input "true"
click at [676, 631] on button "Next" at bounding box center [612, 629] width 221 height 54
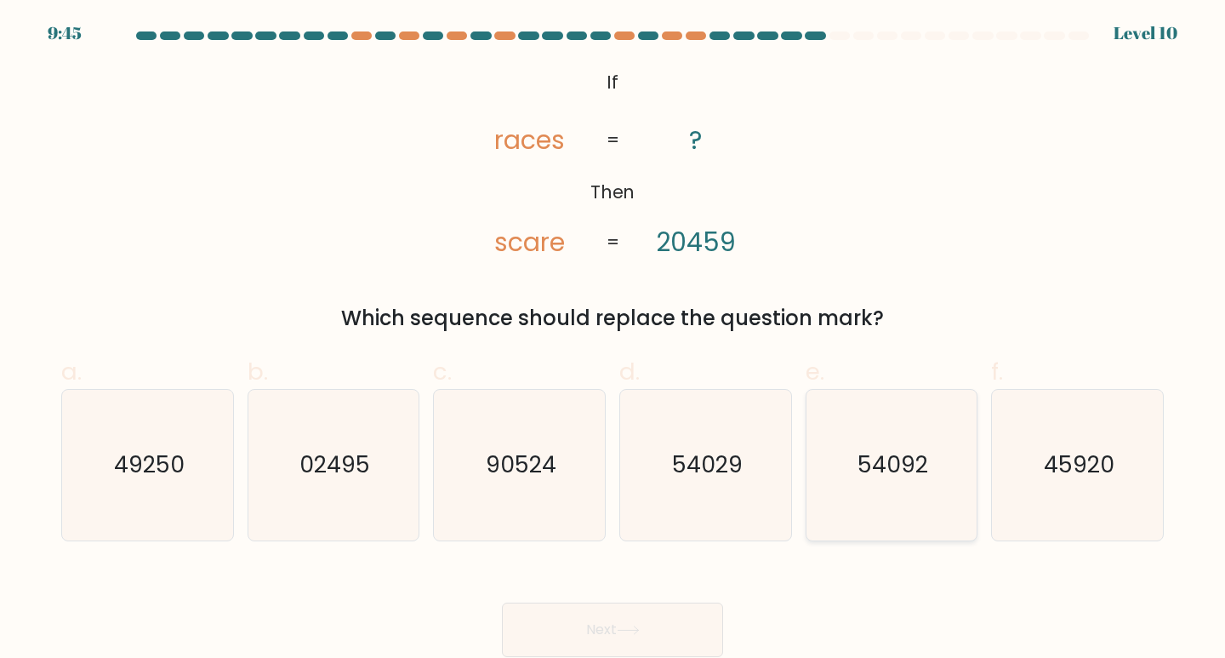
click at [870, 452] on text "54092" at bounding box center [893, 463] width 71 height 31
click at [614, 340] on input "e. 54092" at bounding box center [613, 334] width 1 height 11
radio input "true"
click at [636, 620] on button "Next" at bounding box center [612, 629] width 221 height 54
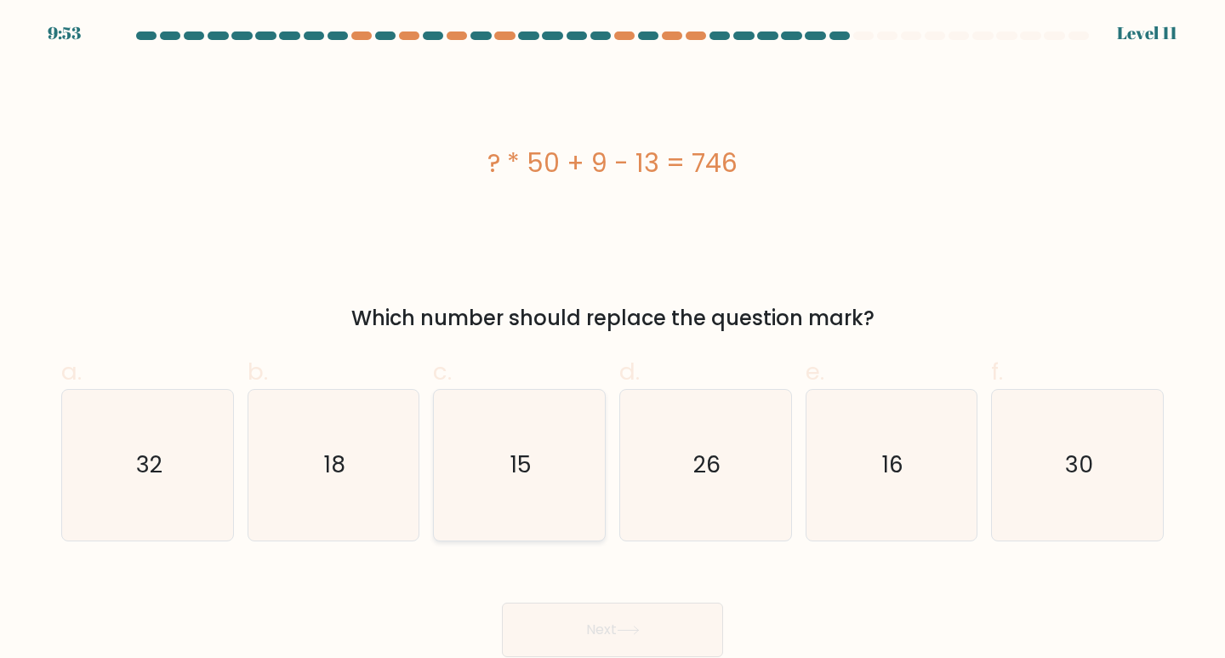
click at [539, 434] on icon "15" at bounding box center [519, 465] width 151 height 151
click at [613, 340] on input "c. 15" at bounding box center [613, 334] width 1 height 11
radio input "true"
click at [591, 614] on button "Next" at bounding box center [612, 629] width 221 height 54
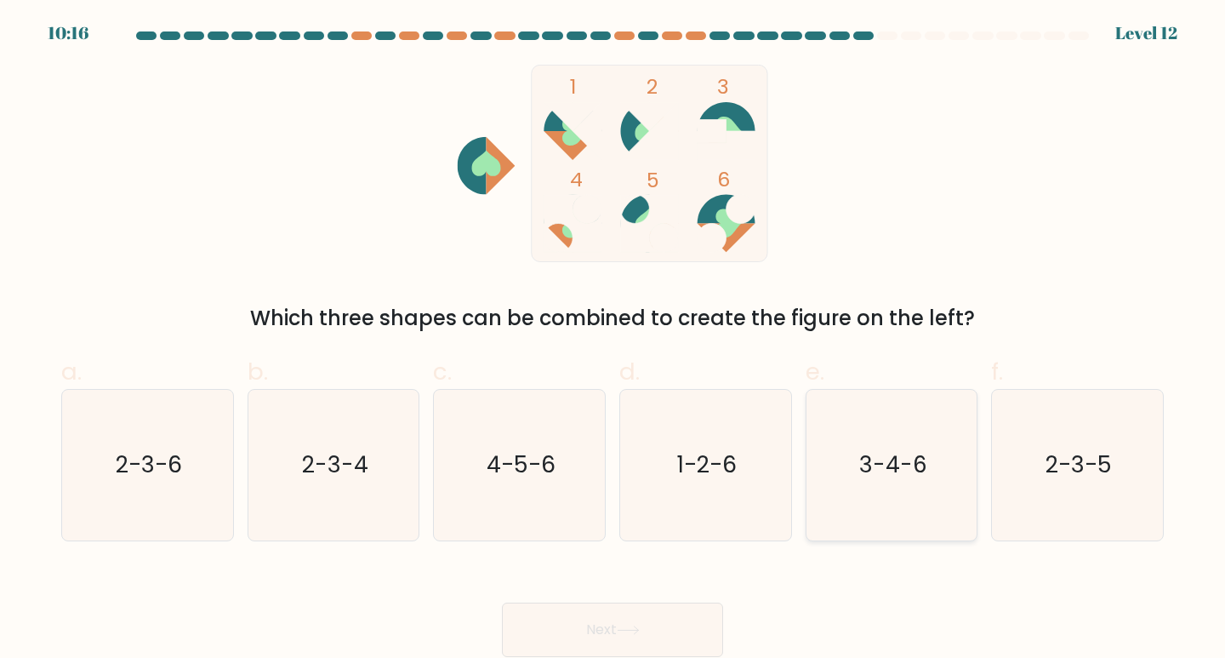
click at [872, 467] on text "3-4-6" at bounding box center [893, 463] width 68 height 31
click at [614, 340] on input "e. 3-4-6" at bounding box center [613, 334] width 1 height 11
radio input "true"
click at [640, 625] on icon at bounding box center [628, 629] width 23 height 9
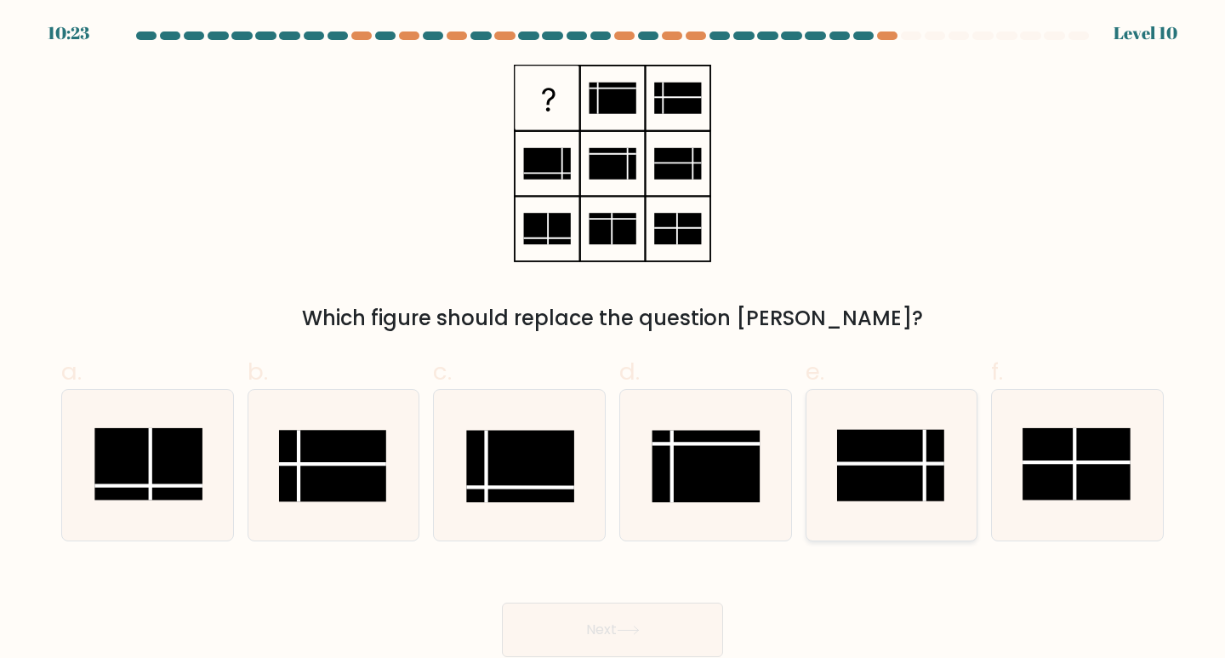
click at [899, 478] on rect at bounding box center [890, 465] width 107 height 71
click at [614, 340] on input "e." at bounding box center [613, 334] width 1 height 11
radio input "true"
click at [657, 615] on button "Next" at bounding box center [612, 629] width 221 height 54
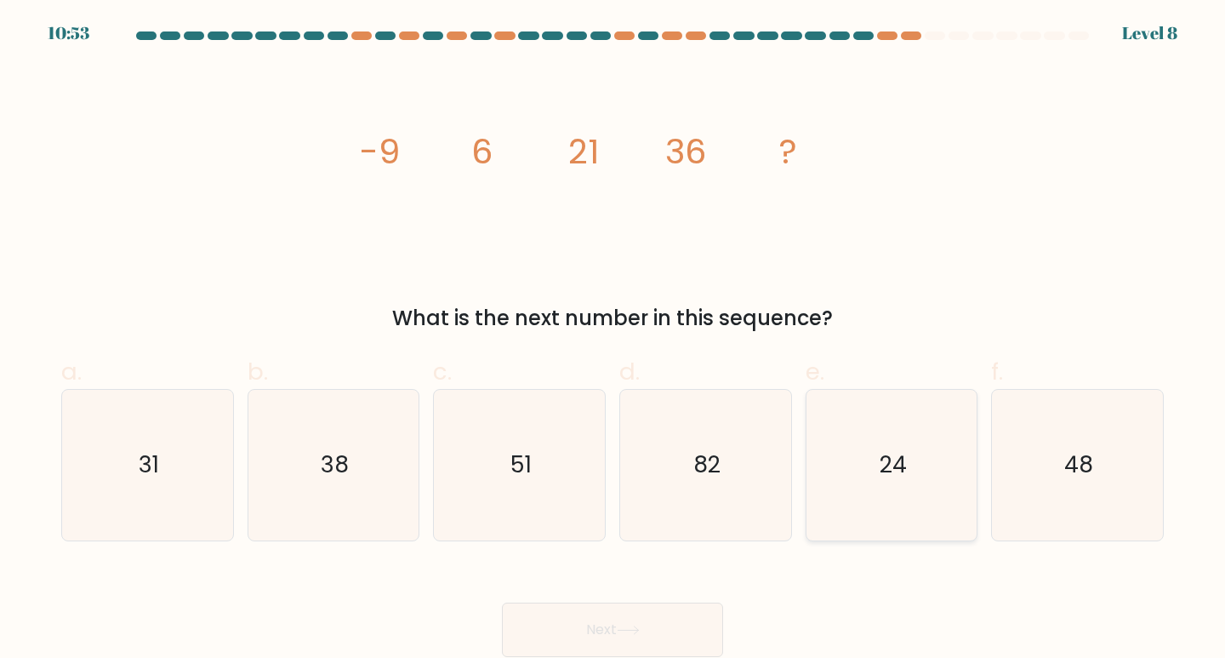
click at [906, 494] on icon "24" at bounding box center [892, 465] width 151 height 151
click at [614, 340] on input "e. 24" at bounding box center [613, 334] width 1 height 11
radio input "true"
click at [709, 621] on button "Next" at bounding box center [612, 629] width 221 height 54
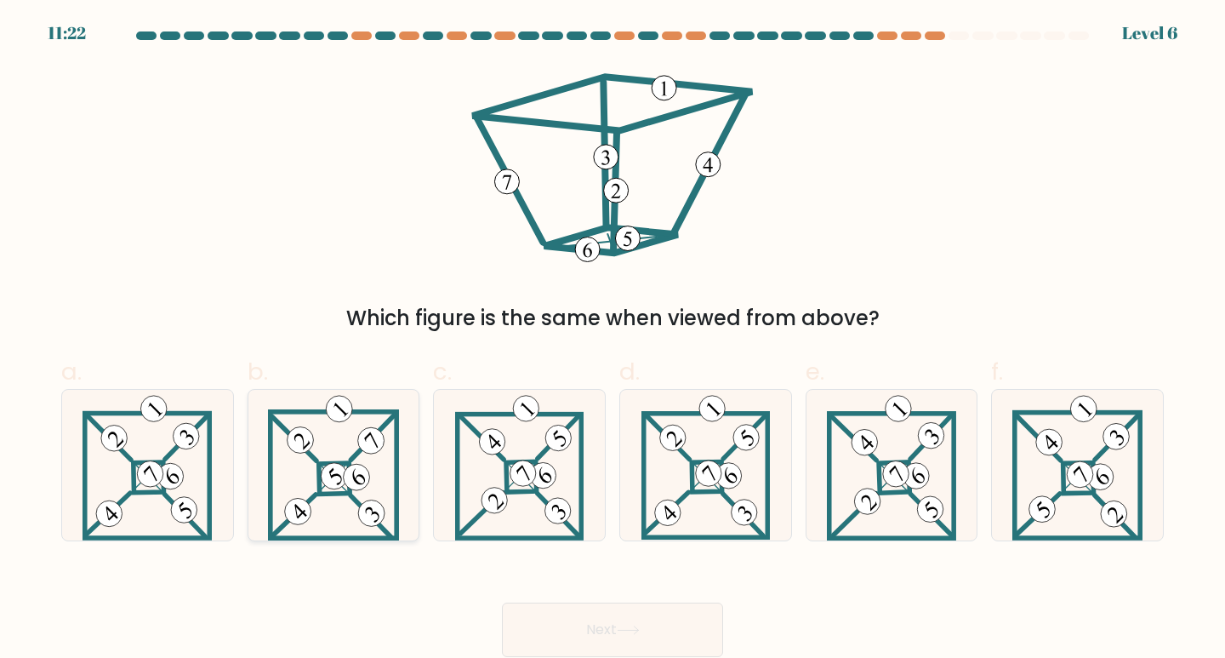
click at [377, 455] on icon at bounding box center [333, 465] width 131 height 151
click at [613, 340] on input "b." at bounding box center [613, 334] width 1 height 11
radio input "true"
click at [570, 619] on button "Next" at bounding box center [612, 629] width 221 height 54
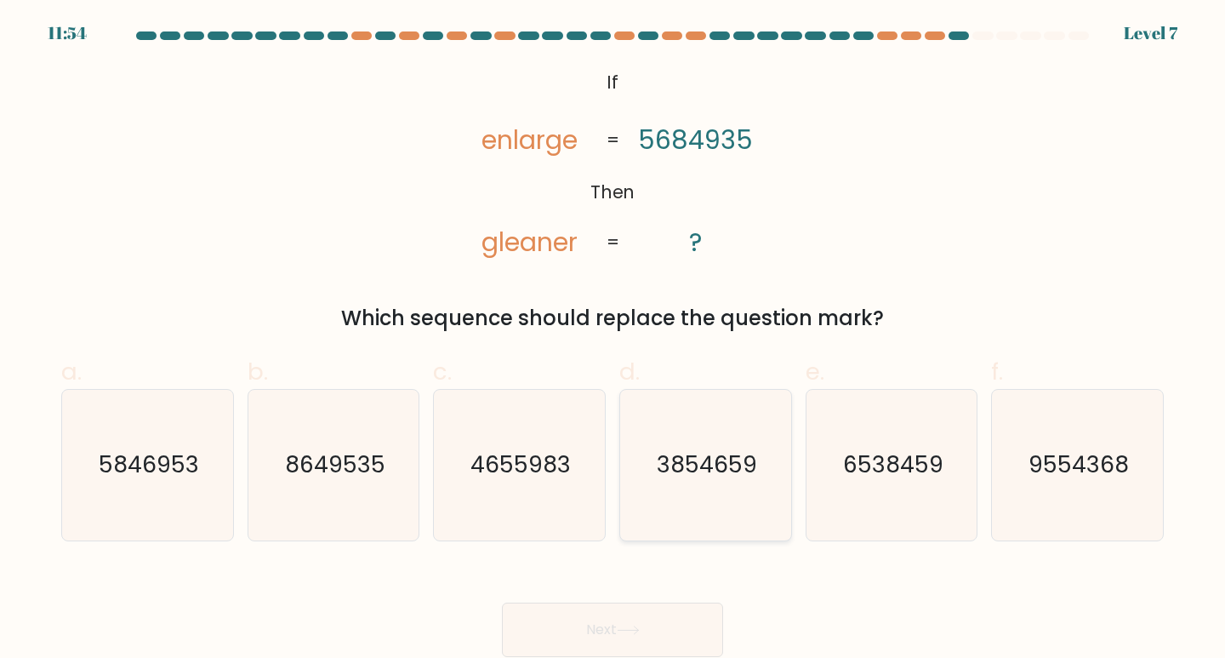
click at [719, 468] on text "3854659" at bounding box center [707, 463] width 100 height 31
click at [614, 340] on input "d. 3854659" at bounding box center [613, 334] width 1 height 11
radio input "true"
click at [659, 606] on button "Next" at bounding box center [612, 629] width 221 height 54
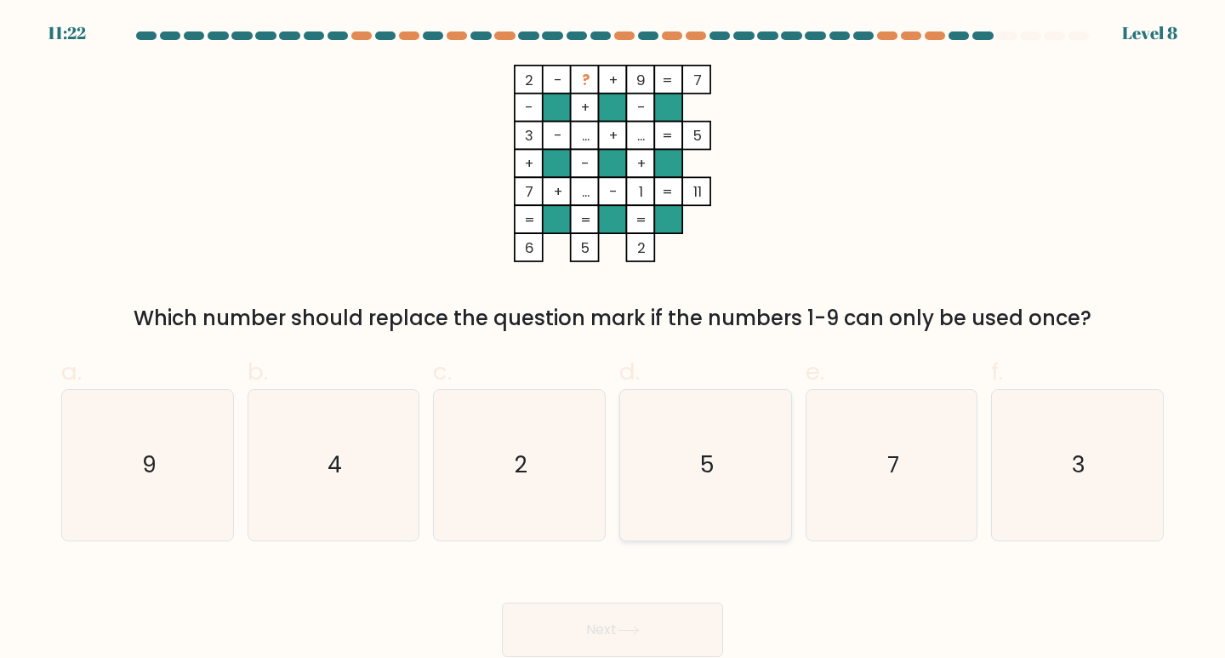
click at [755, 488] on icon "5" at bounding box center [706, 465] width 151 height 151
click at [614, 340] on input "d. 5" at bounding box center [613, 334] width 1 height 11
radio input "true"
click at [631, 629] on icon at bounding box center [628, 629] width 23 height 9
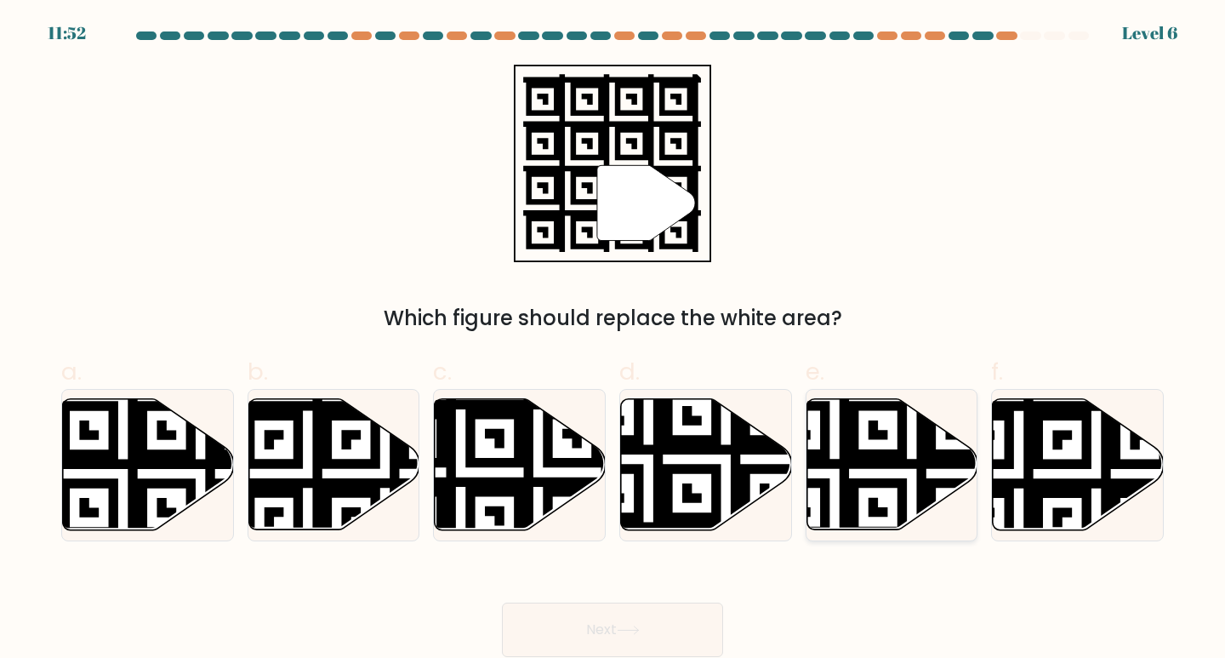
click at [812, 456] on icon at bounding box center [835, 397] width 310 height 310
click at [614, 340] on input "e." at bounding box center [613, 334] width 1 height 11
radio input "true"
click at [678, 631] on button "Next" at bounding box center [612, 629] width 221 height 54
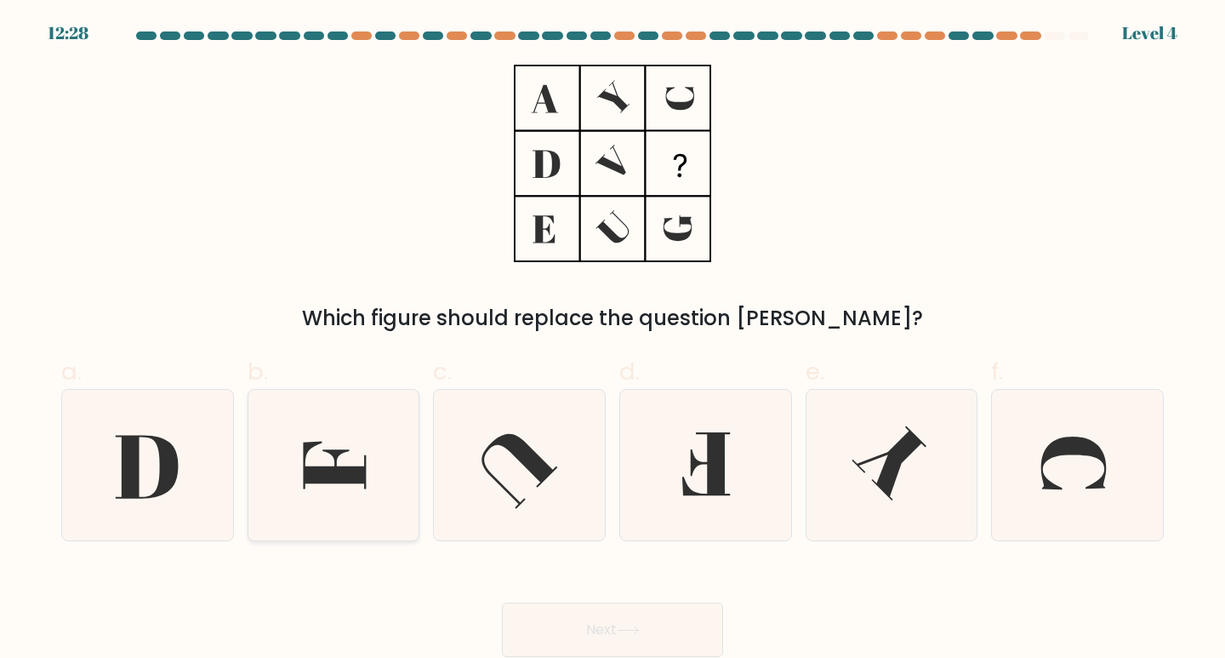
click at [334, 471] on icon at bounding box center [334, 466] width 63 height 48
click at [613, 340] on input "b." at bounding box center [613, 334] width 1 height 11
radio input "true"
click at [671, 626] on button "Next" at bounding box center [612, 629] width 221 height 54
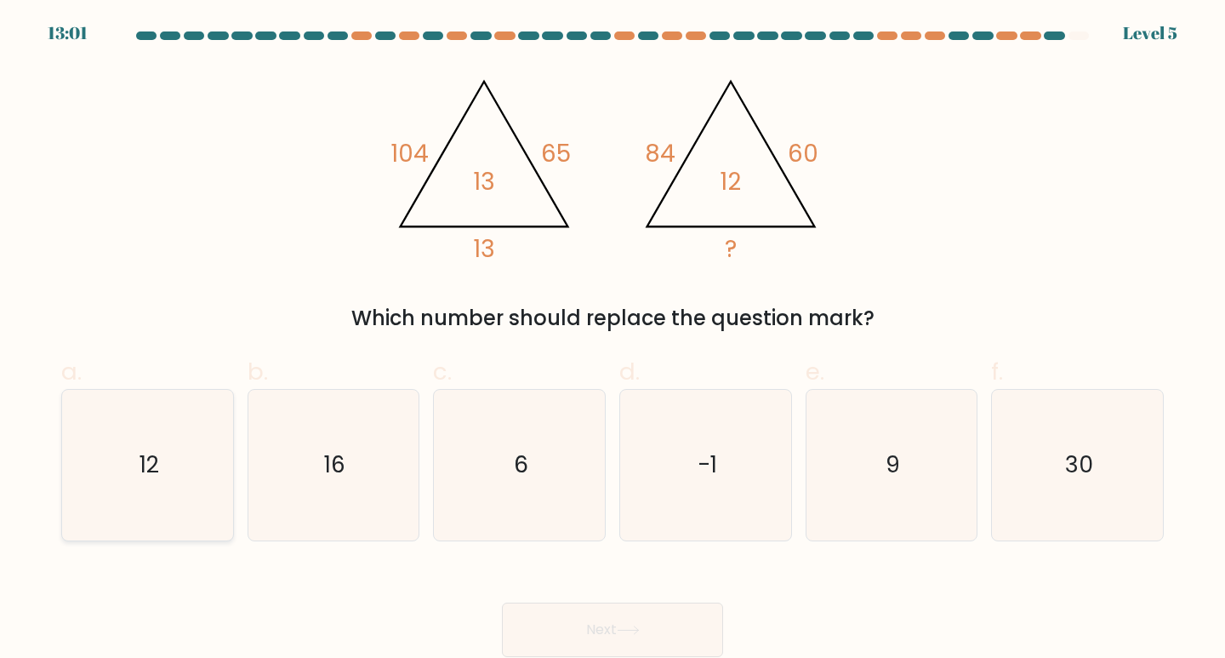
click at [132, 477] on icon "12" at bounding box center [147, 465] width 151 height 151
click at [613, 340] on input "a. 12" at bounding box center [613, 334] width 1 height 11
radio input "true"
click at [653, 636] on button "Next" at bounding box center [612, 629] width 221 height 54
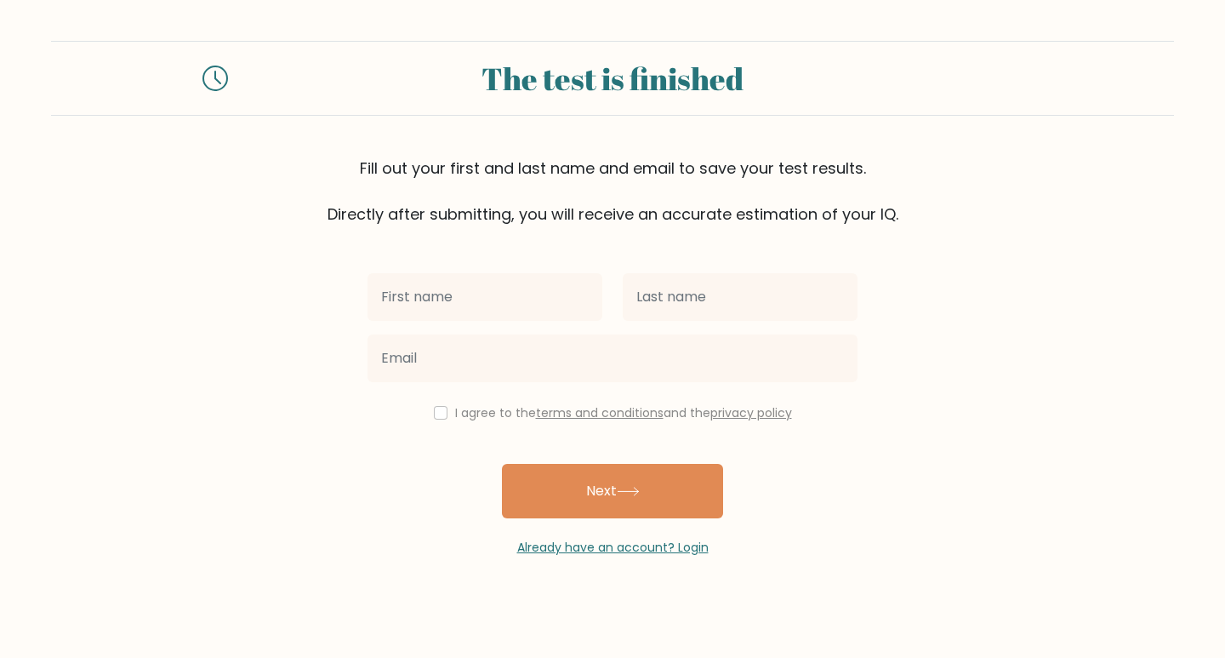
click at [460, 301] on input "text" at bounding box center [485, 297] width 235 height 48
type input "PAULA"
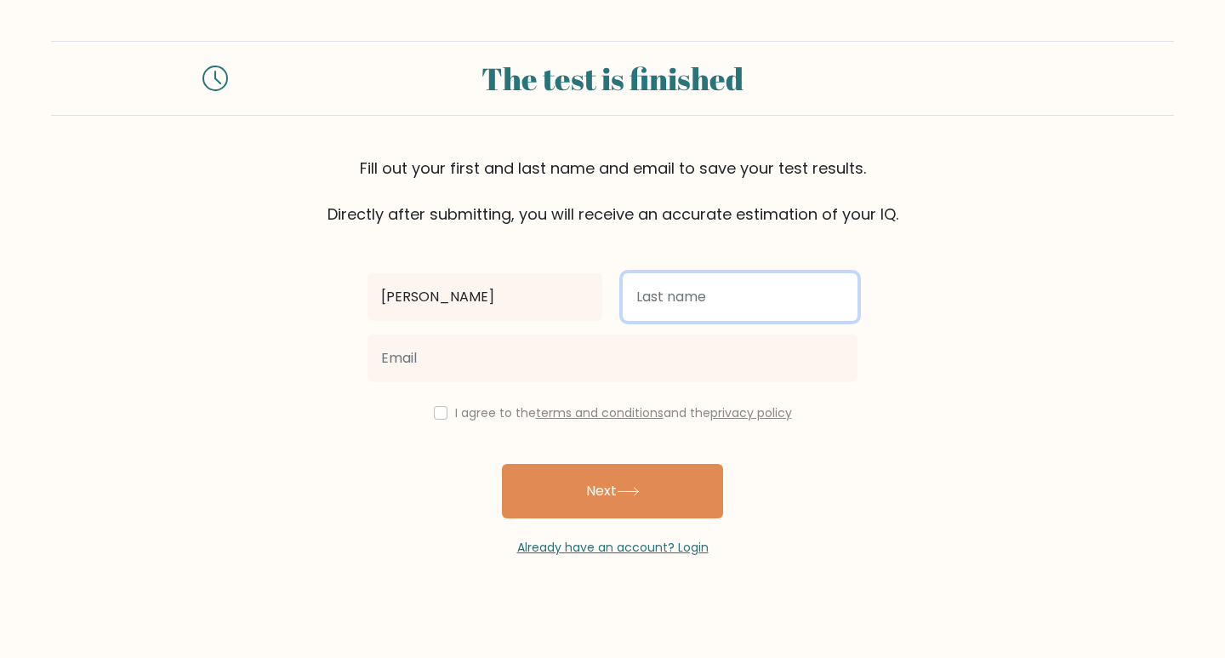
click at [711, 281] on input "text" at bounding box center [740, 297] width 235 height 48
type input "LAXA"
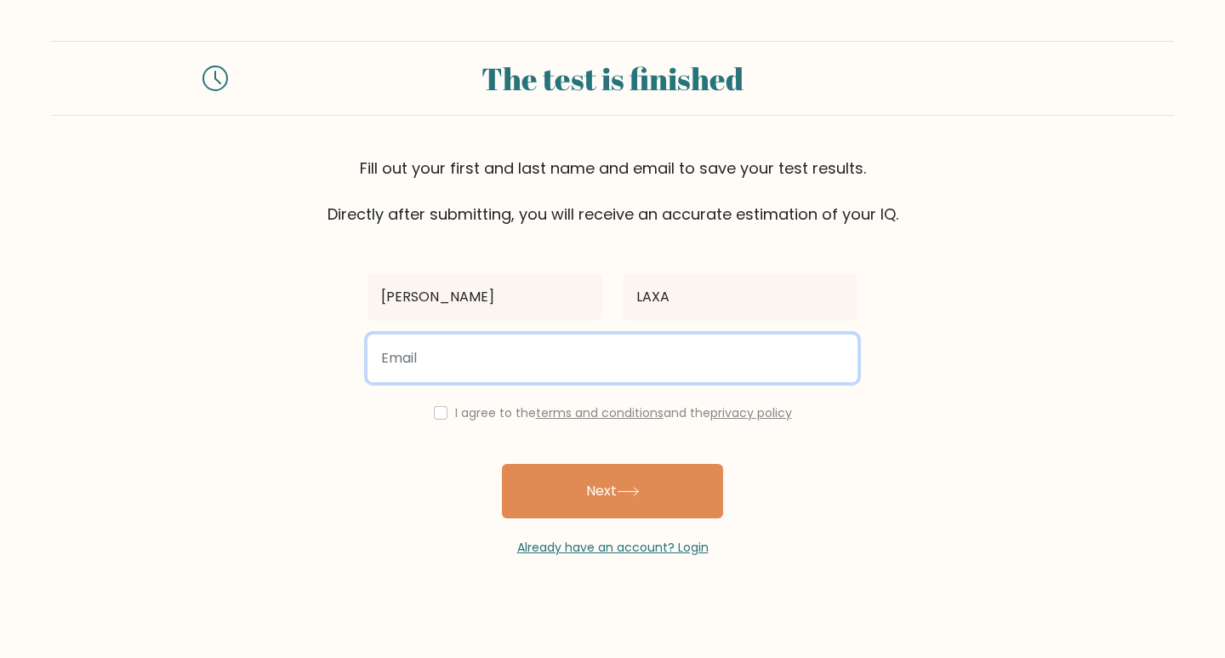
click at [662, 366] on input "email" at bounding box center [613, 358] width 490 height 48
type input "paughie25@gmail.com"
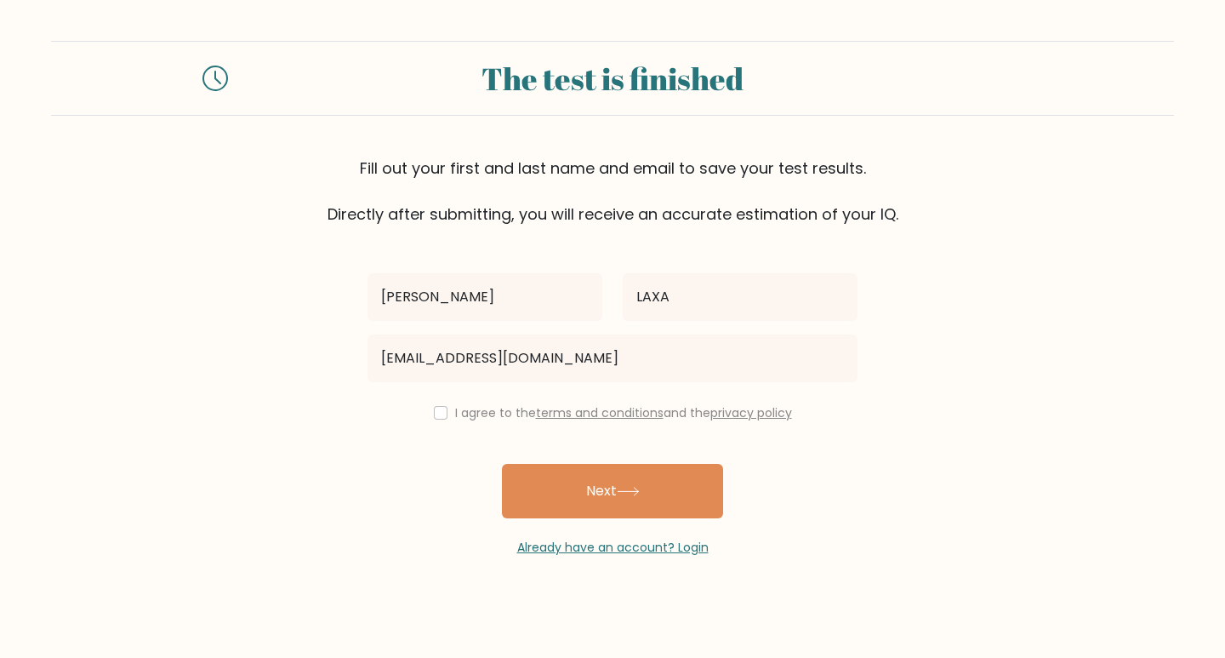
click at [449, 404] on div "I agree to the terms and conditions and the privacy policy" at bounding box center [612, 412] width 511 height 20
click at [431, 422] on div "I agree to the terms and conditions and the privacy policy" at bounding box center [612, 412] width 511 height 20
click at [434, 417] on input "checkbox" at bounding box center [441, 413] width 14 height 14
checkbox input "true"
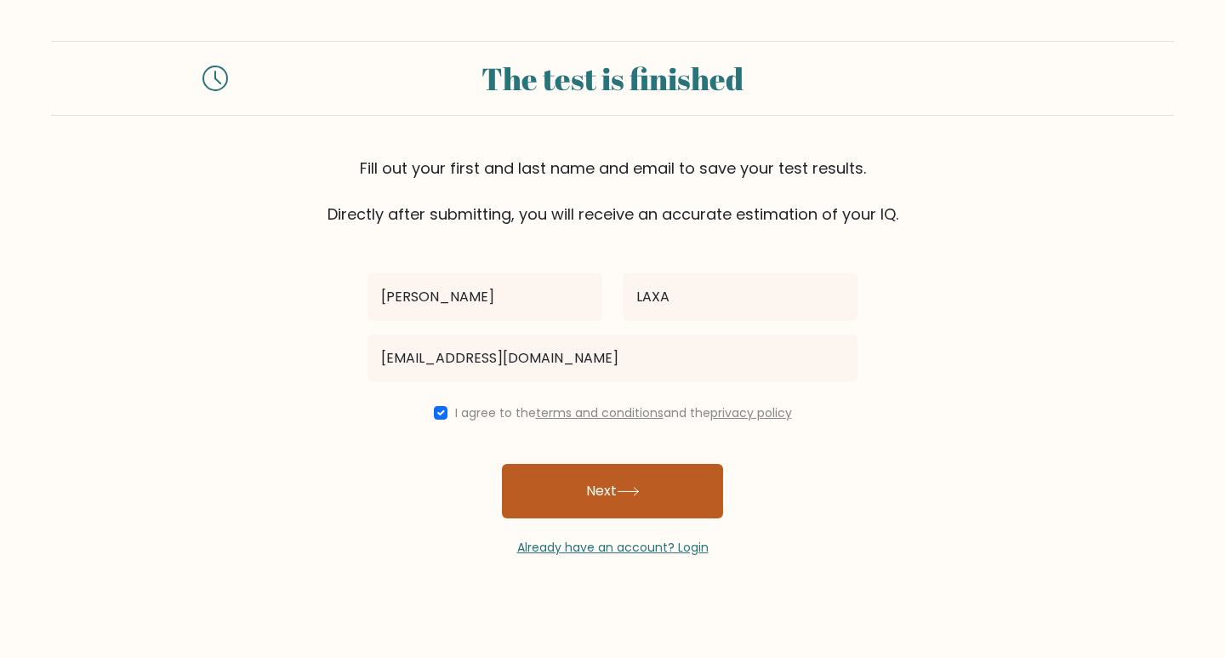
click at [573, 483] on button "Next" at bounding box center [612, 491] width 221 height 54
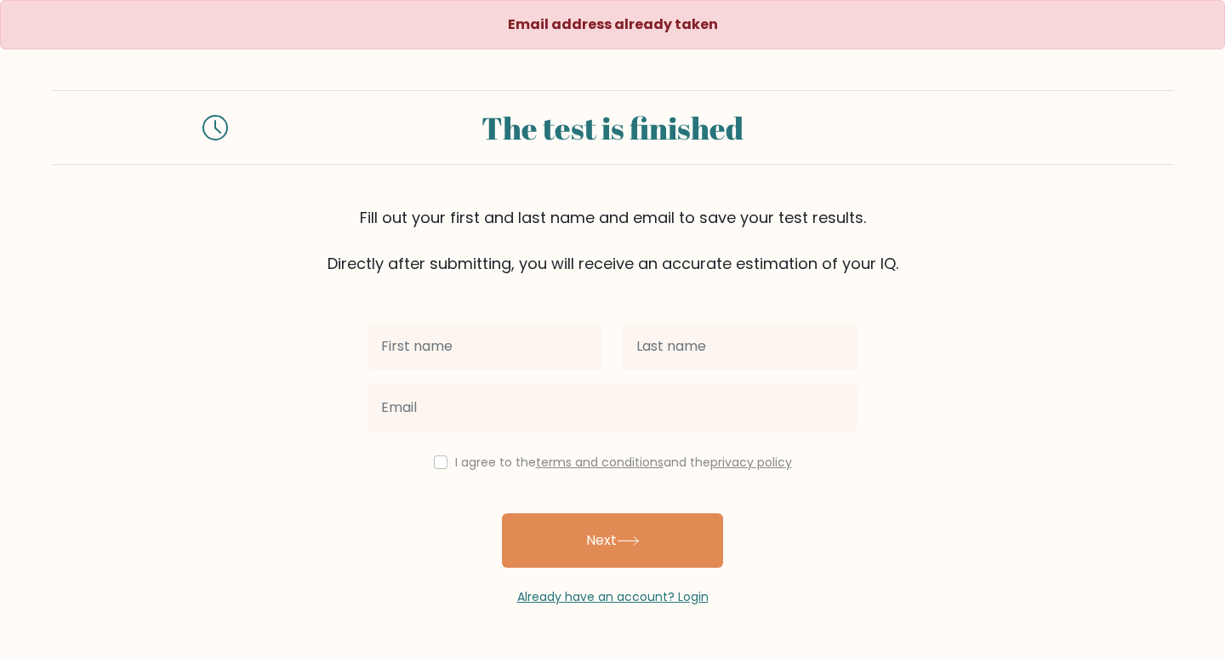
click at [523, 364] on input "text" at bounding box center [485, 346] width 235 height 48
type input "[PERSON_NAME]"
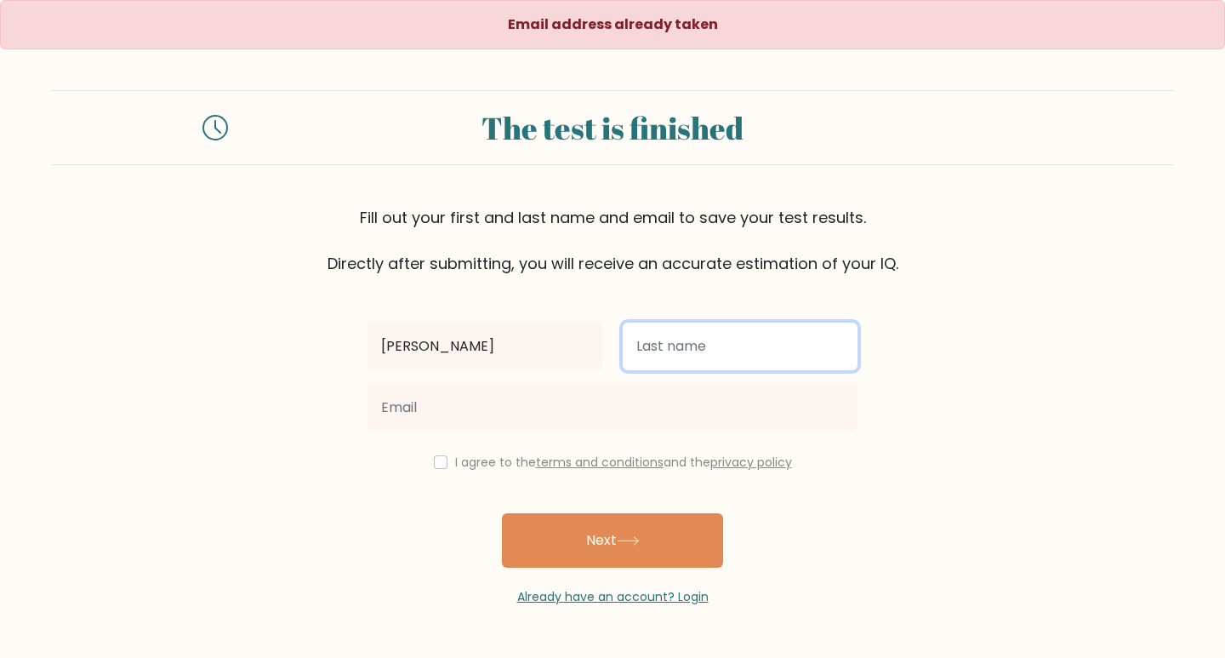
click at [699, 328] on input "text" at bounding box center [740, 346] width 235 height 48
type input "LAXA"
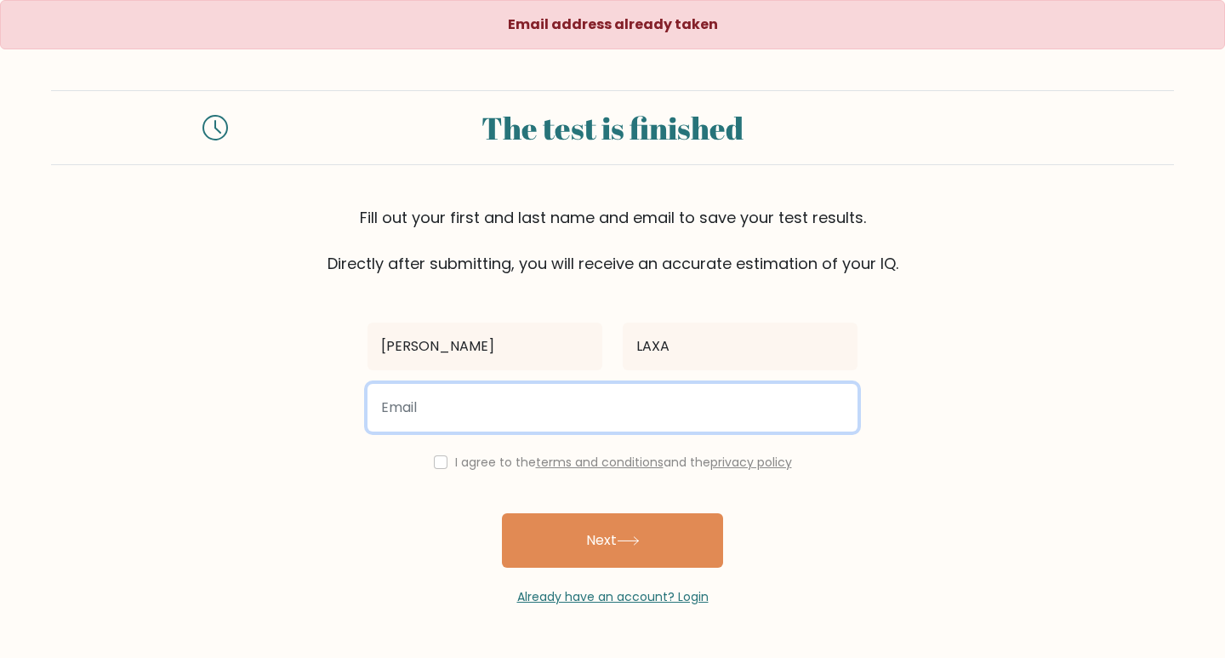
click at [511, 409] on input "email" at bounding box center [613, 408] width 490 height 48
type input "P"
type input "paulapanibe@gmail.com"
click at [502, 513] on button "Next" at bounding box center [612, 540] width 221 height 54
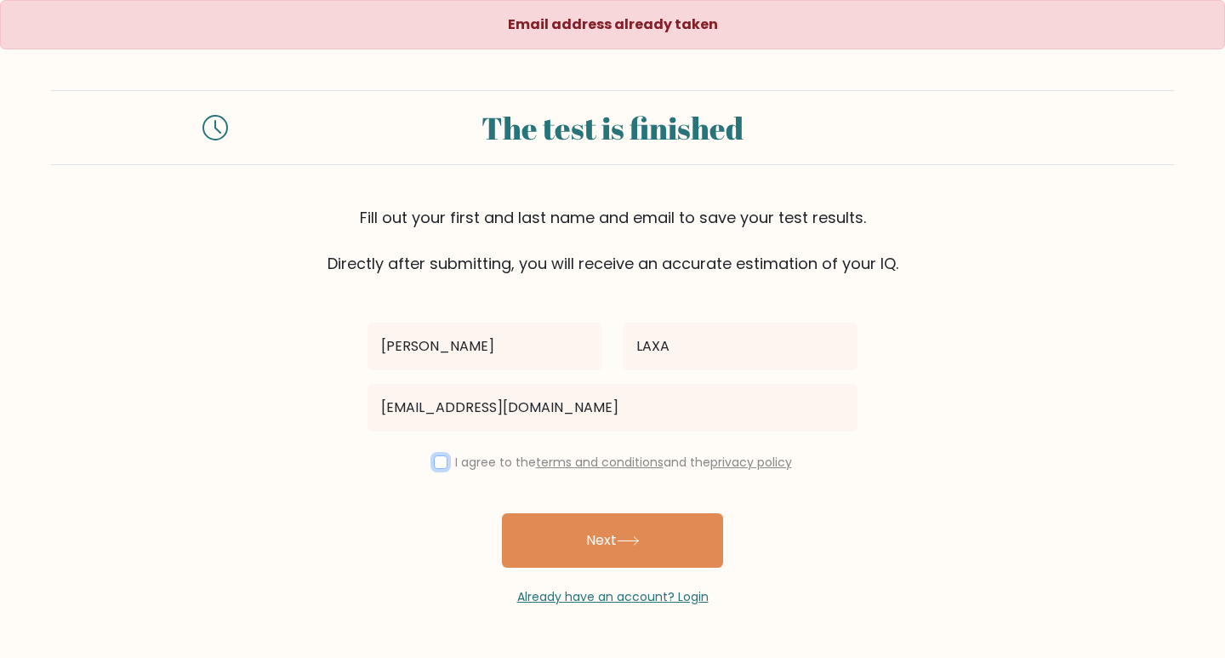
click at [436, 460] on input "checkbox" at bounding box center [441, 462] width 14 height 14
checkbox input "true"
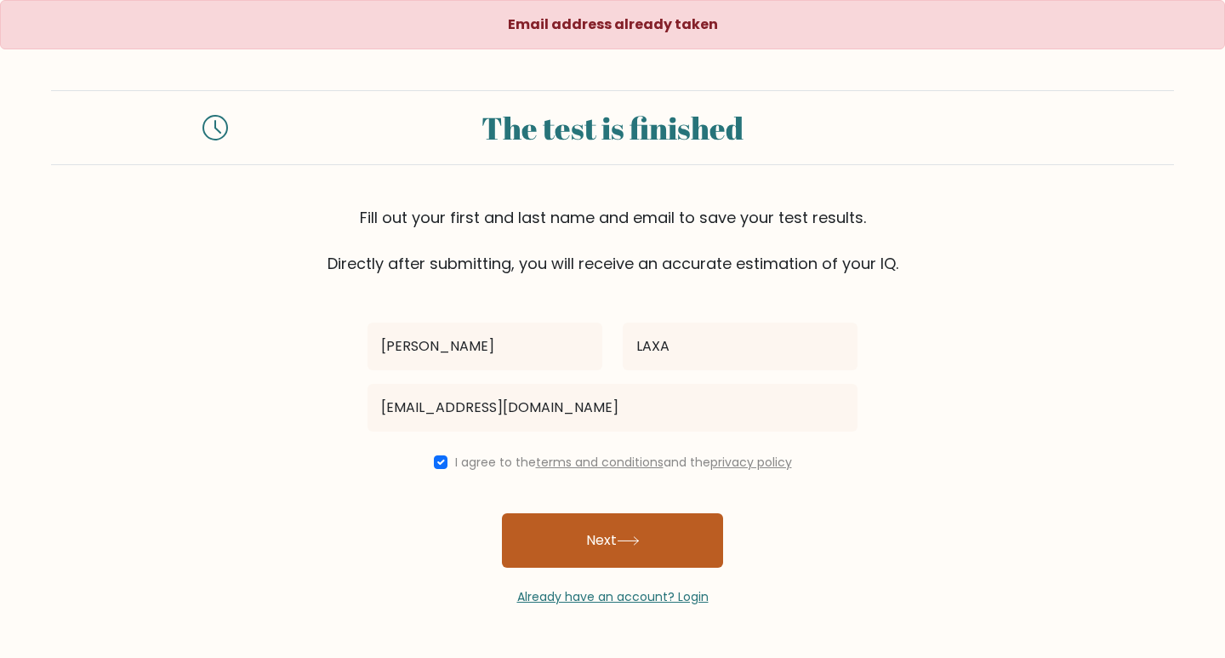
click at [605, 530] on button "Next" at bounding box center [612, 540] width 221 height 54
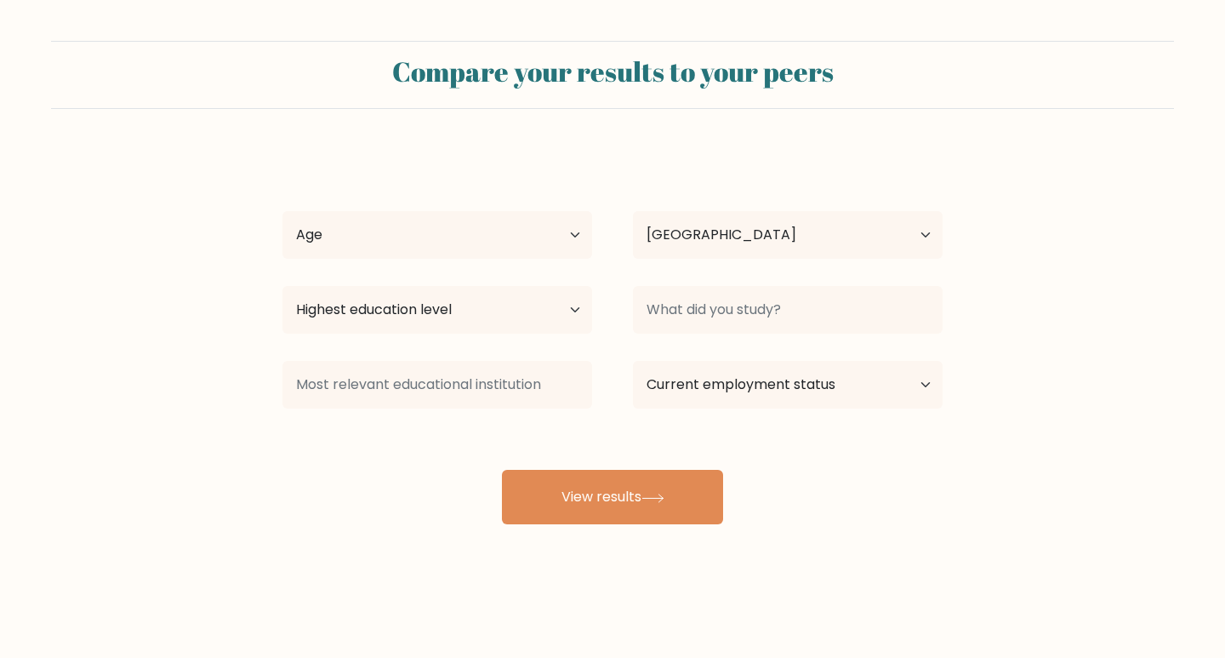
select select "PH"
click at [428, 266] on div "PAULA LAXA Age Under 18 years old 18-24 years old 25-34 years old 35-44 years o…" at bounding box center [612, 337] width 681 height 374
click at [437, 236] on select "Age Under 18 years old 18-24 years old 25-34 years old 35-44 years old 45-54 ye…" at bounding box center [438, 235] width 310 height 48
select select "25_34"
click at [283, 211] on select "Age Under 18 years old 18-24 years old 25-34 years old 35-44 years old 45-54 ye…" at bounding box center [438, 235] width 310 height 48
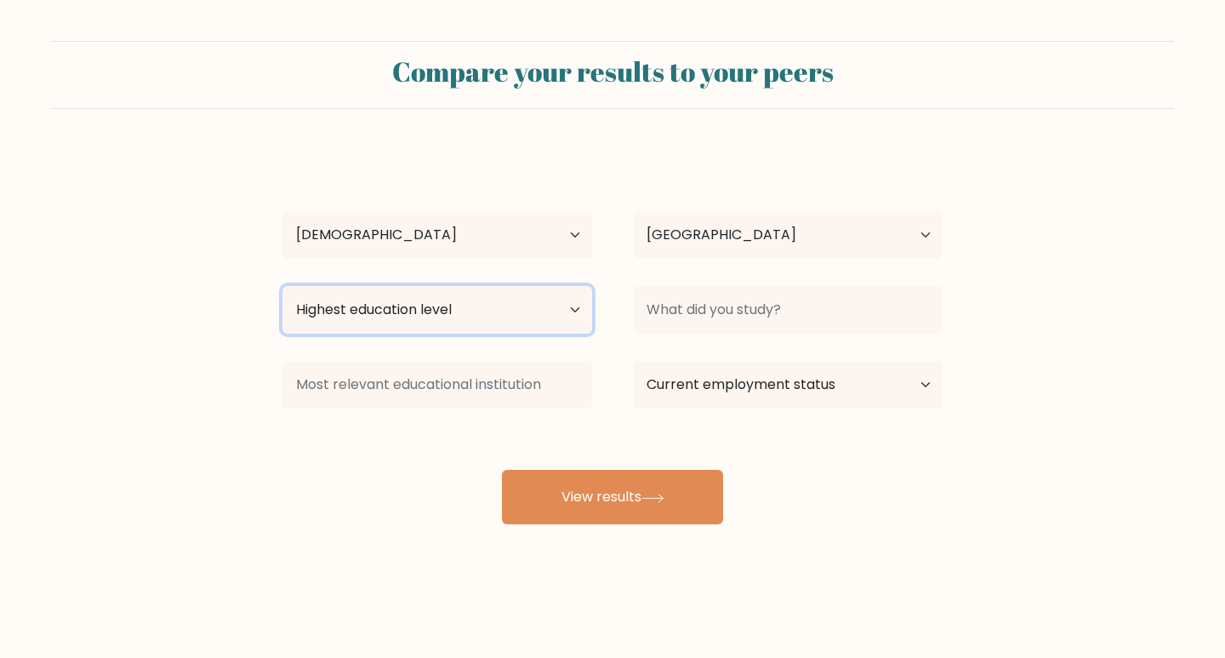
click at [502, 301] on select "Highest education level No schooling Primary Lower Secondary Upper Secondary Oc…" at bounding box center [438, 310] width 310 height 48
select select "upper_secondary"
click at [283, 286] on select "Highest education level No schooling Primary Lower Secondary Upper Secondary Oc…" at bounding box center [438, 310] width 310 height 48
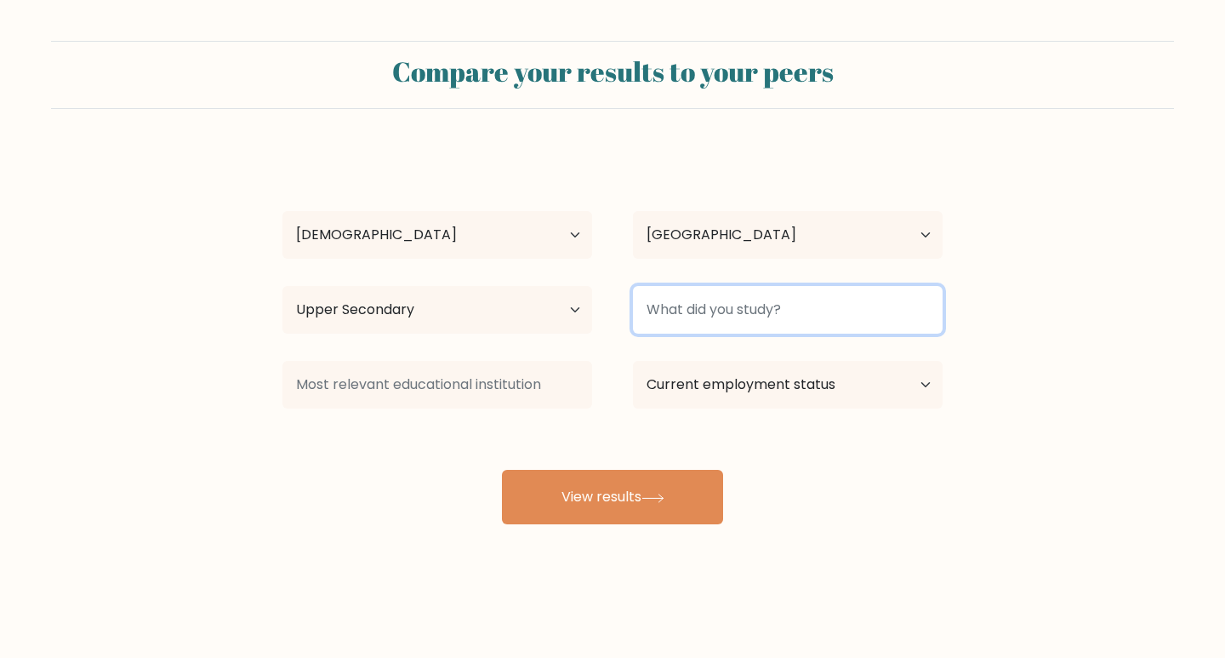
click at [748, 325] on input at bounding box center [788, 310] width 310 height 48
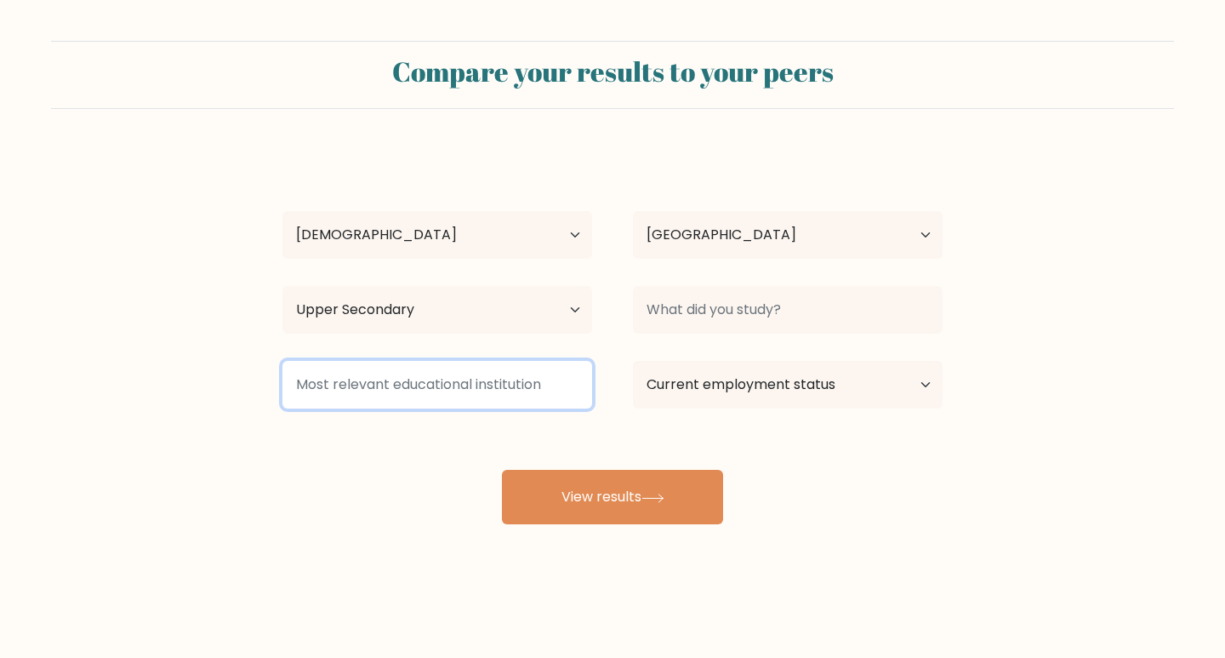
click at [477, 394] on input at bounding box center [438, 385] width 310 height 48
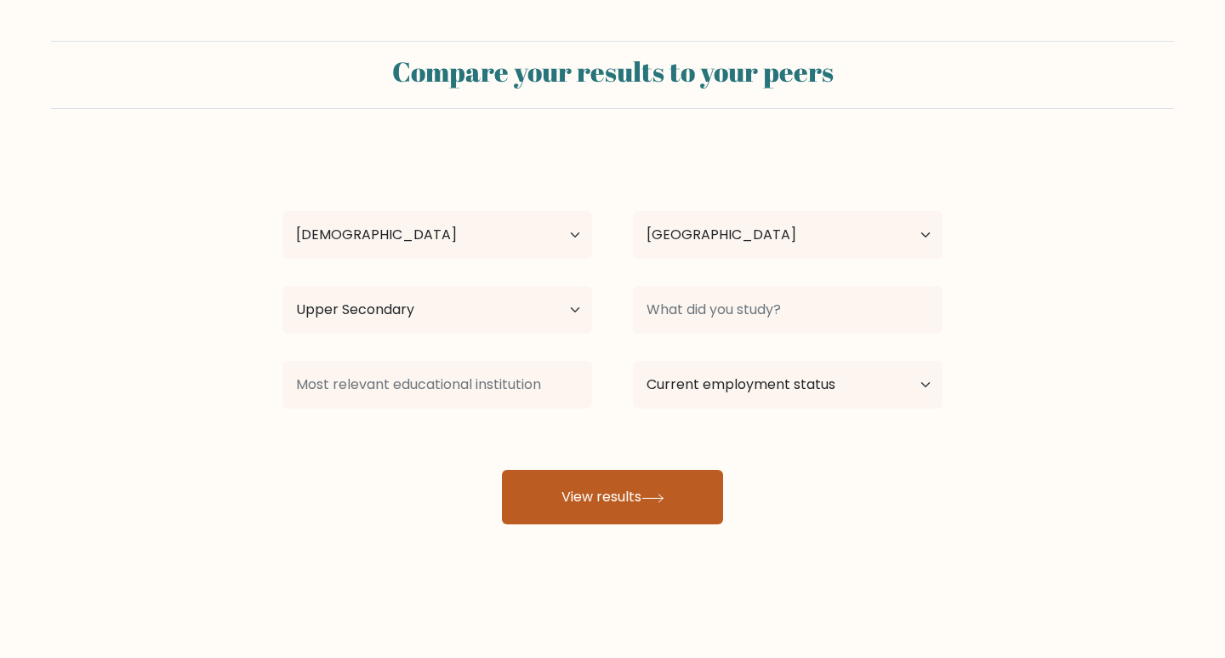
click at [583, 496] on button "View results" at bounding box center [612, 497] width 221 height 54
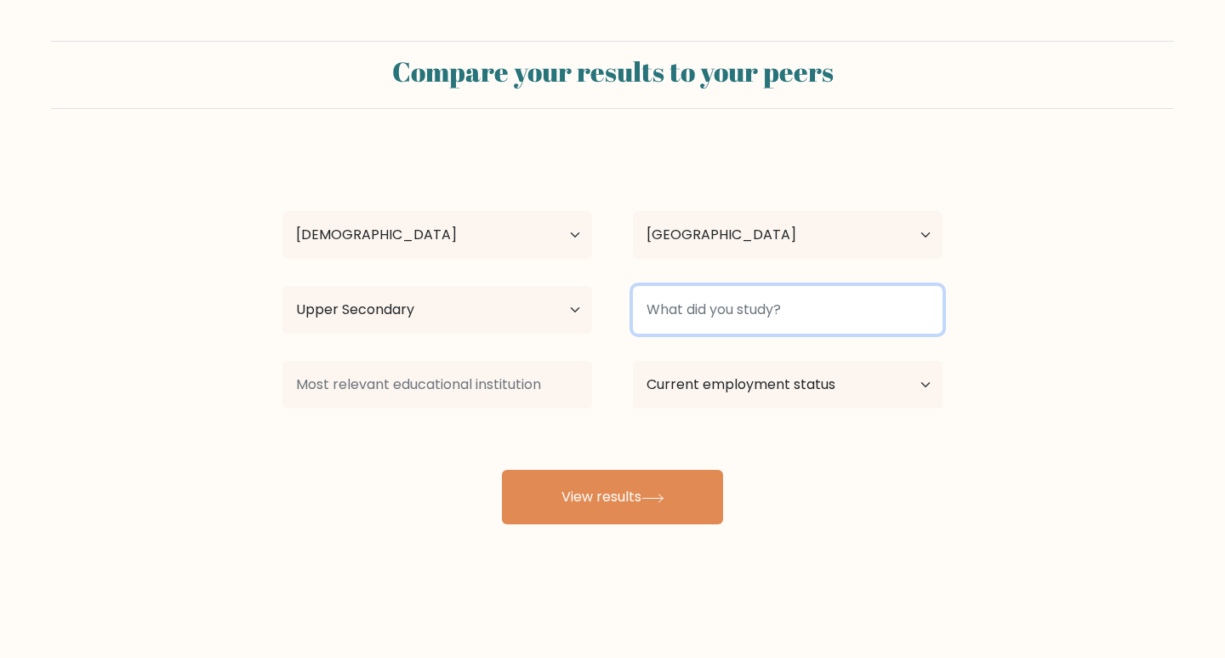
click at [750, 302] on input at bounding box center [788, 310] width 310 height 48
type input "ABM"
click at [502, 470] on button "View results" at bounding box center [612, 497] width 221 height 54
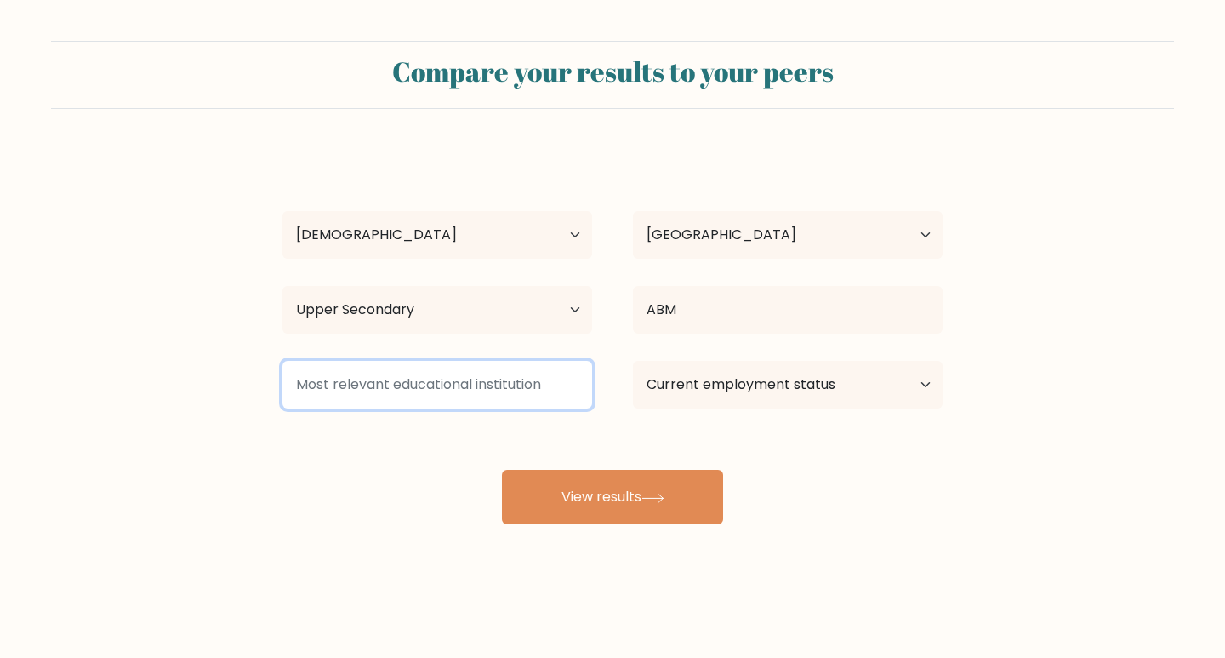
click at [449, 388] on input at bounding box center [438, 385] width 310 height 48
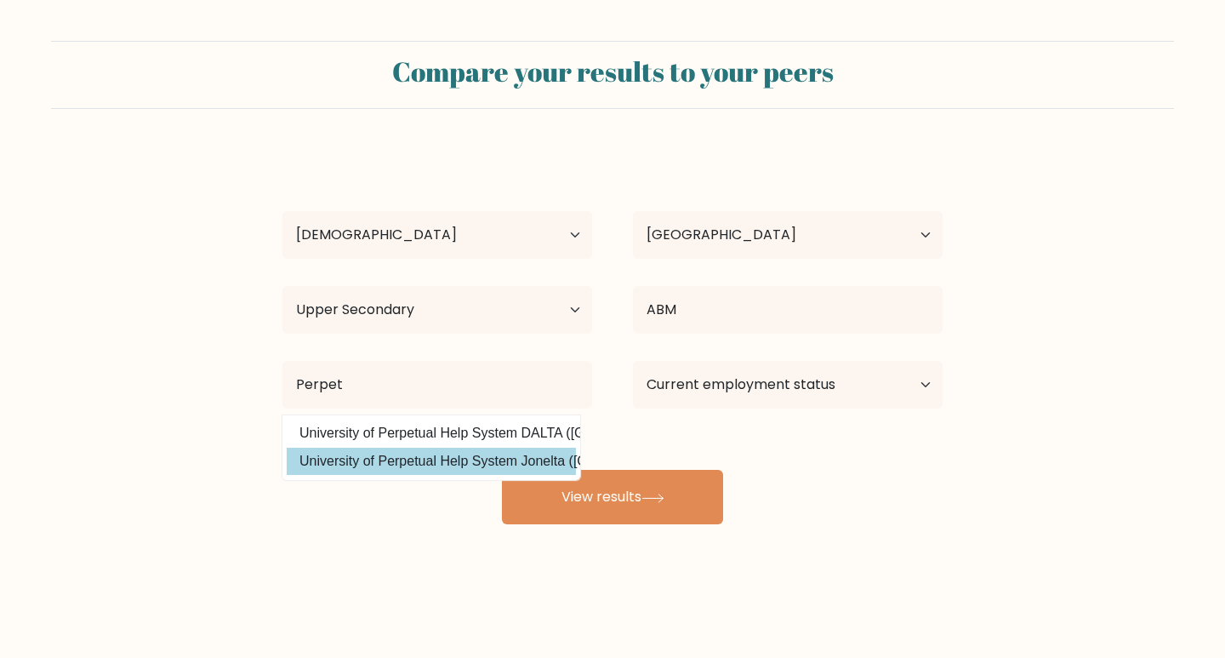
click at [449, 462] on option "University of Perpetual Help System Jonelta (Philippines)" at bounding box center [431, 461] width 289 height 27
type input "University of Perpetual Help System Jonelta"
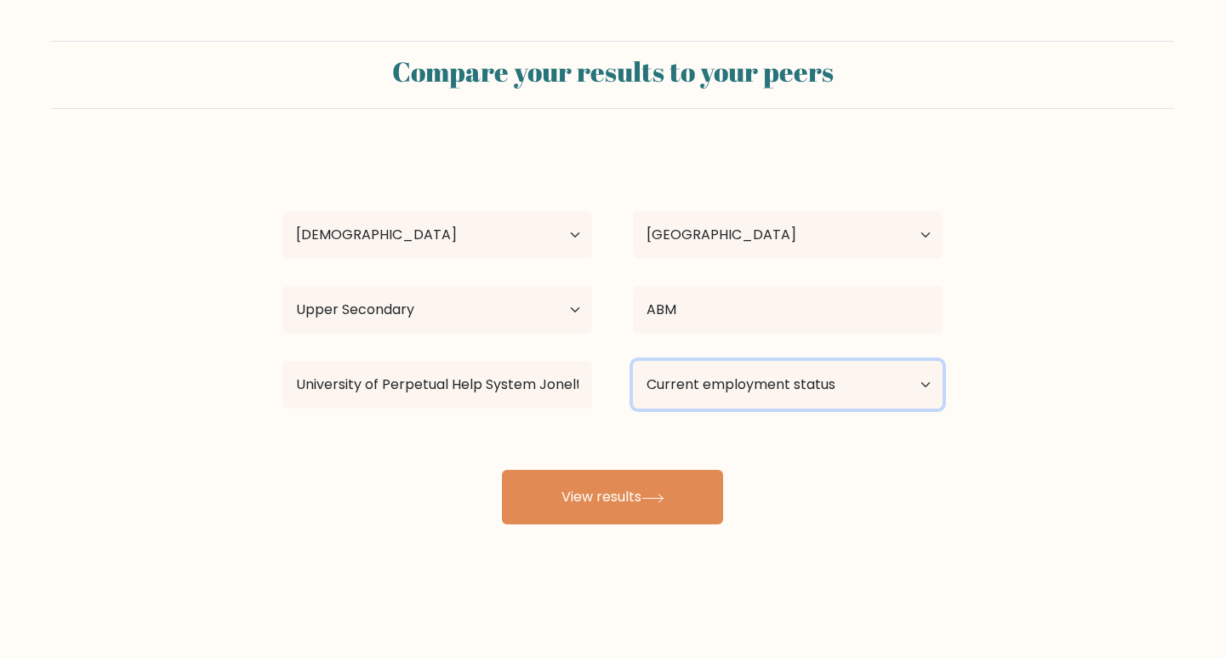
click at [802, 391] on select "Current employment status Employed Student Retired Other / prefer not to answer" at bounding box center [788, 385] width 310 height 48
click at [363, 491] on div "PAULA LAXA Age Under 18 years old 18-24 years old 25-34 years old 35-44 years o…" at bounding box center [612, 337] width 681 height 374
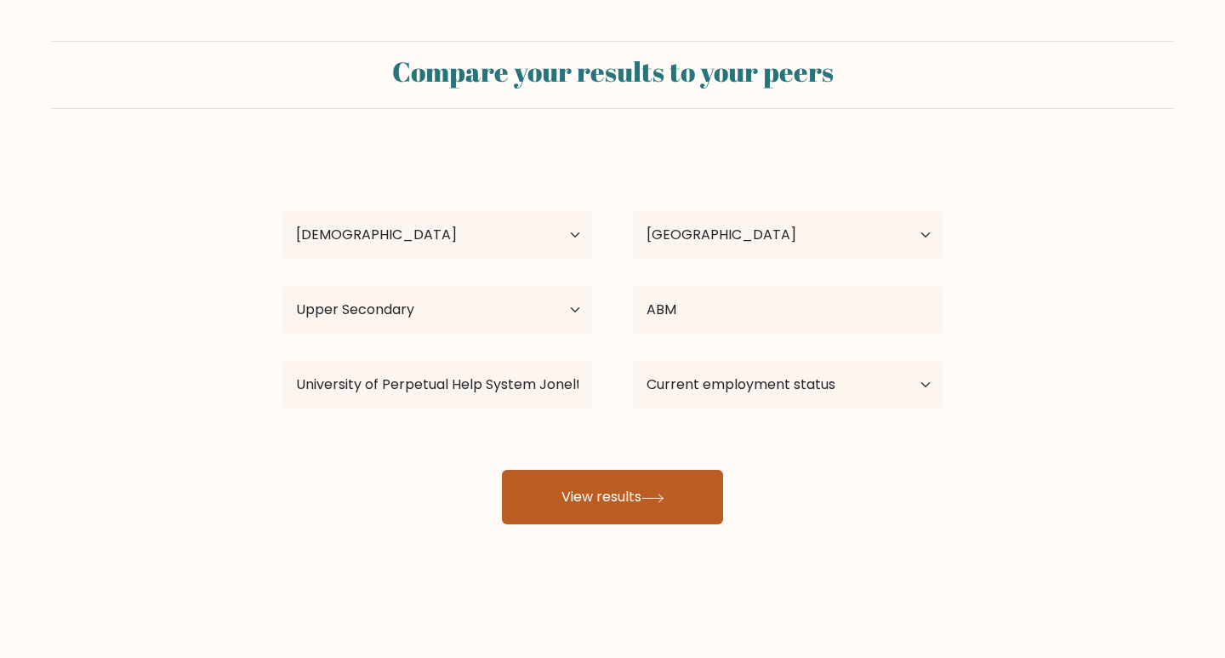
click at [566, 498] on button "View results" at bounding box center [612, 497] width 221 height 54
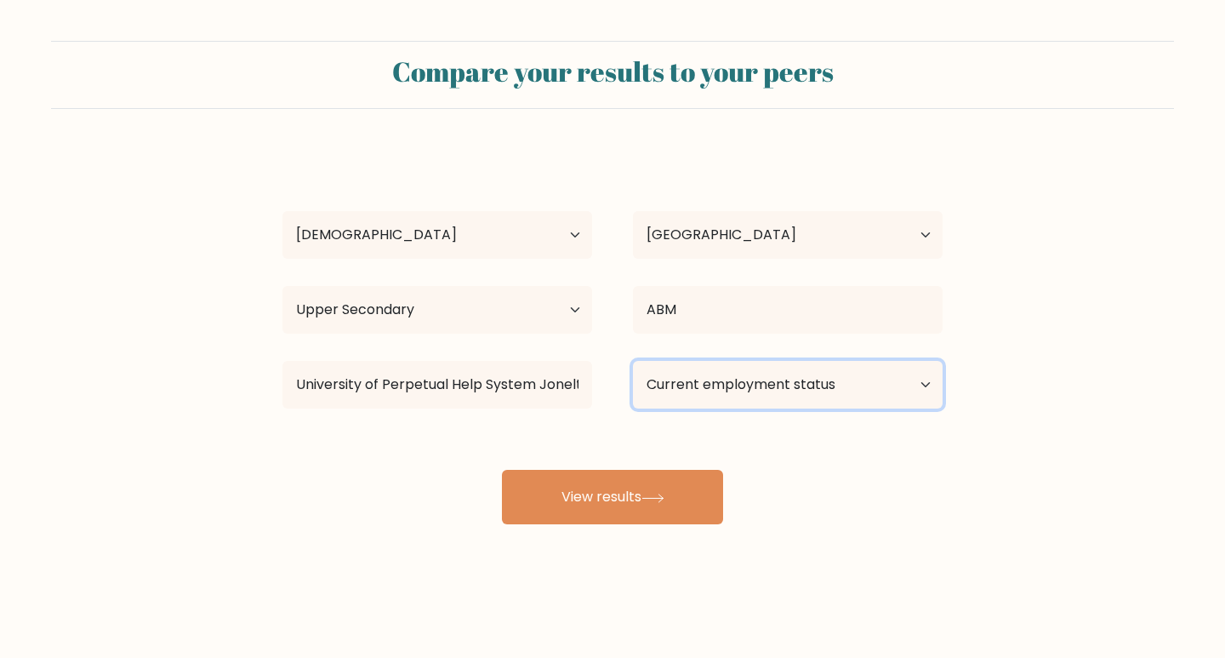
click at [783, 376] on select "Current employment status Employed Student Retired Other / prefer not to answer" at bounding box center [788, 385] width 310 height 48
select select "other"
click at [633, 361] on select "Current employment status Employed Student Retired Other / prefer not to answer" at bounding box center [788, 385] width 310 height 48
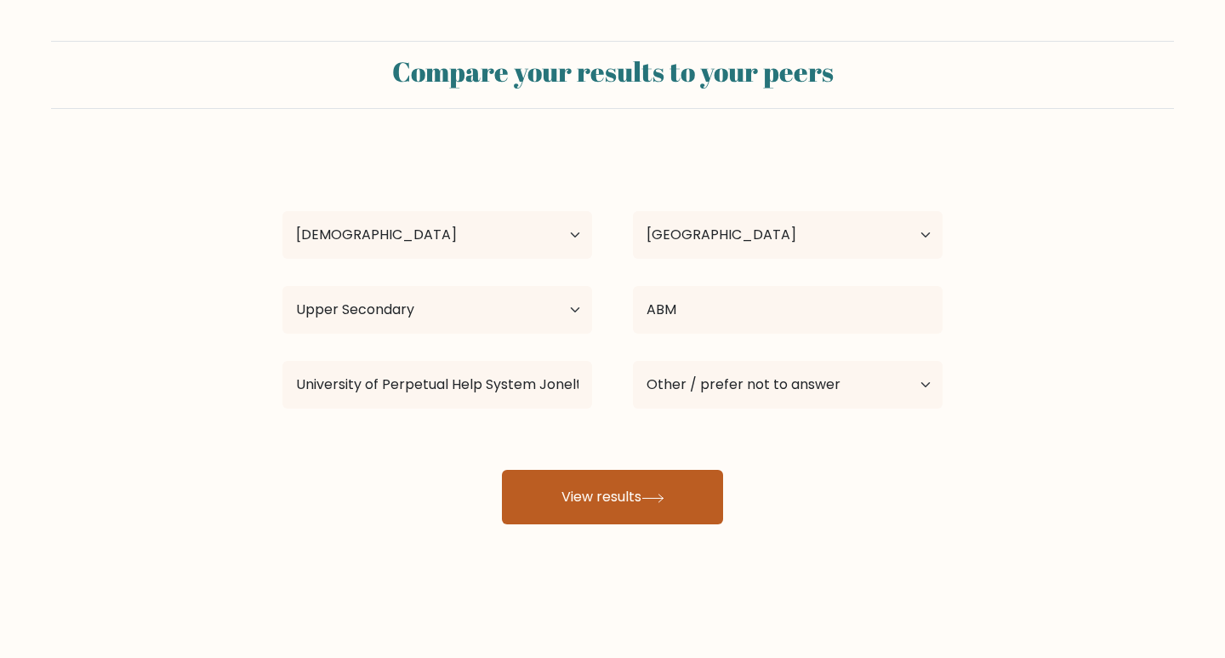
click at [640, 503] on button "View results" at bounding box center [612, 497] width 221 height 54
